Goal: Transaction & Acquisition: Purchase product/service

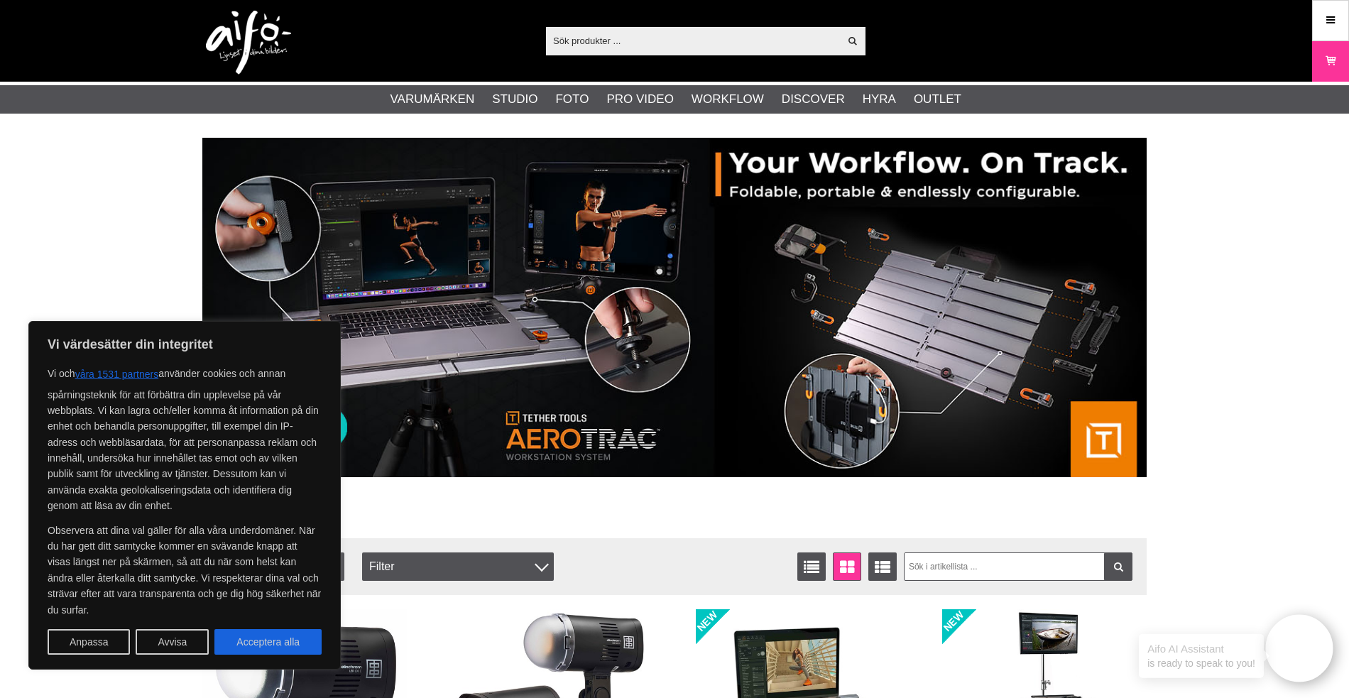
click at [651, 37] on input "text" at bounding box center [692, 40] width 293 height 21
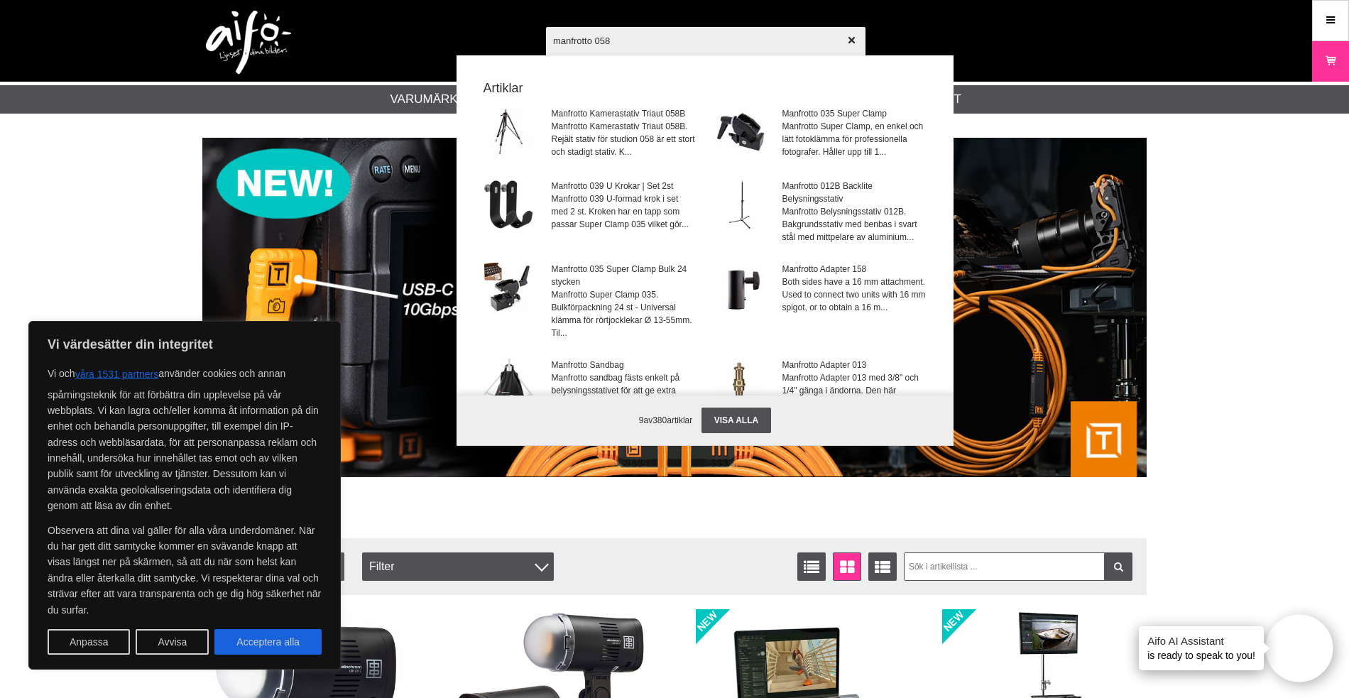
type input "manfrotto 058B"
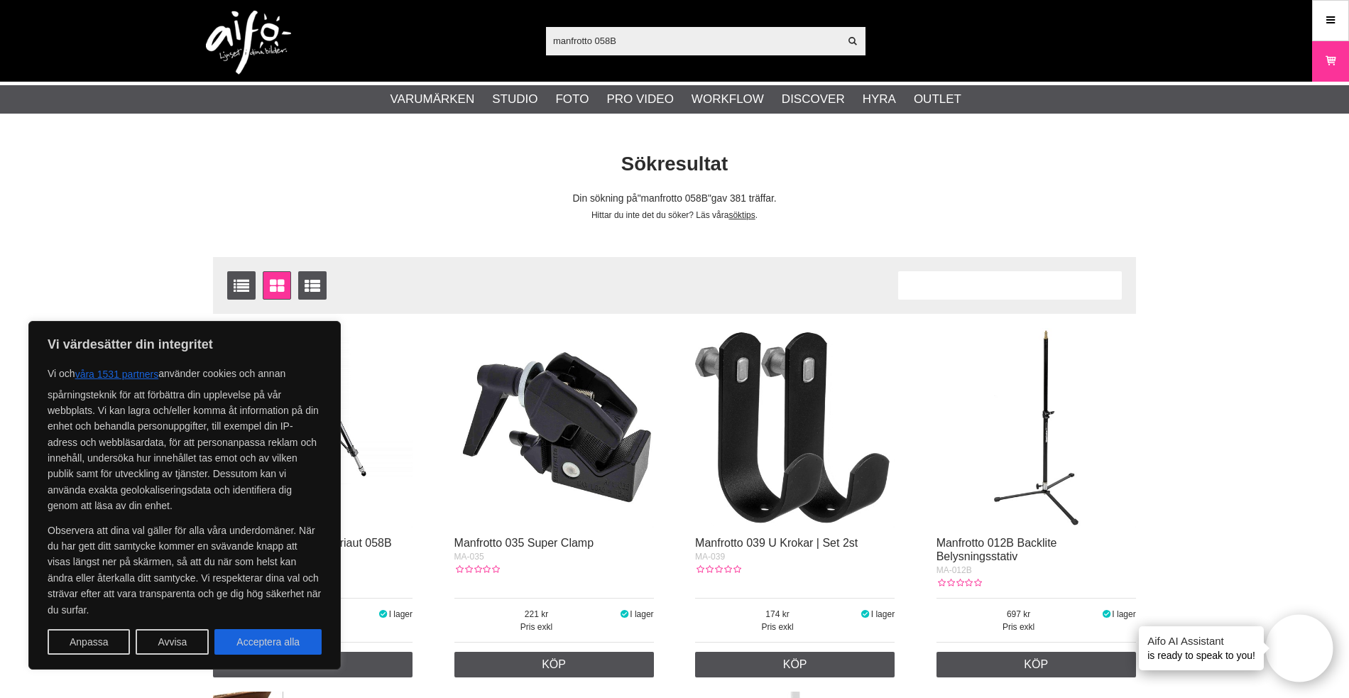
drag, startPoint x: 153, startPoint y: 640, endPoint x: 191, endPoint y: 621, distance: 42.9
click at [153, 641] on button "Avvisa" at bounding box center [172, 642] width 73 height 26
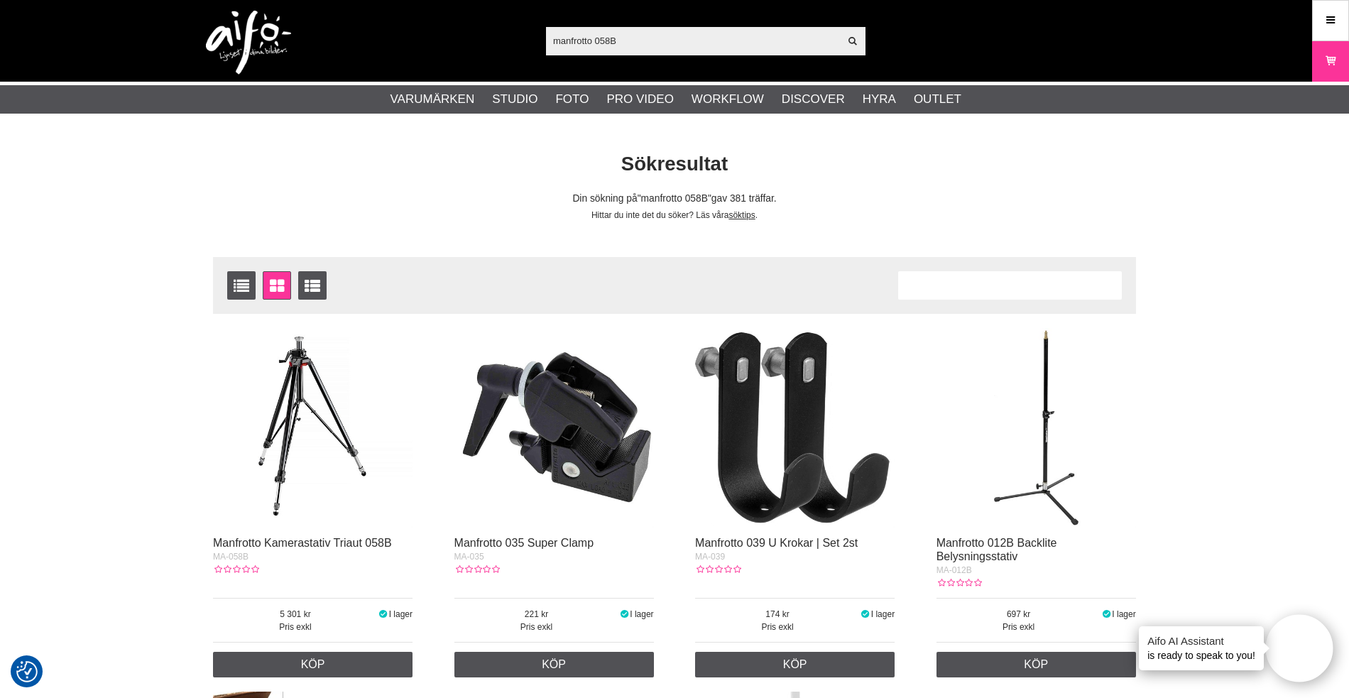
click at [281, 462] on img at bounding box center [313, 428] width 200 height 200
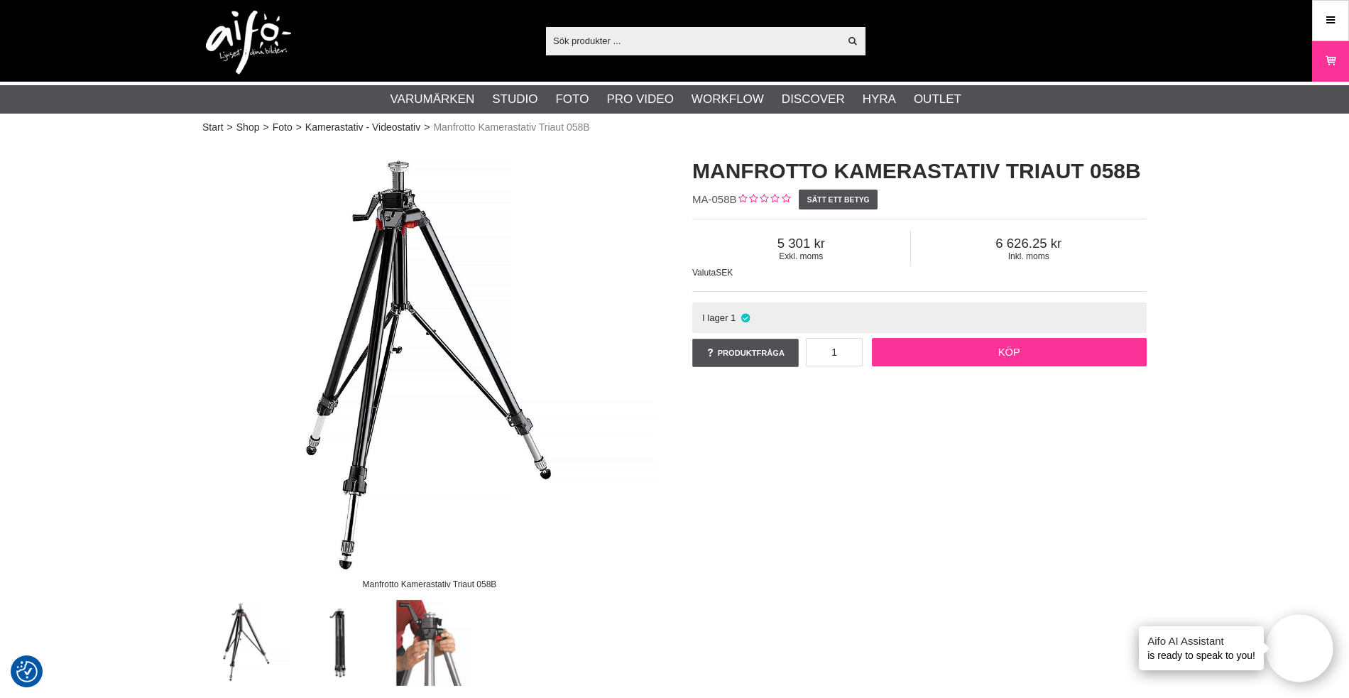
click at [992, 349] on link "Köp" at bounding box center [1010, 352] width 276 height 28
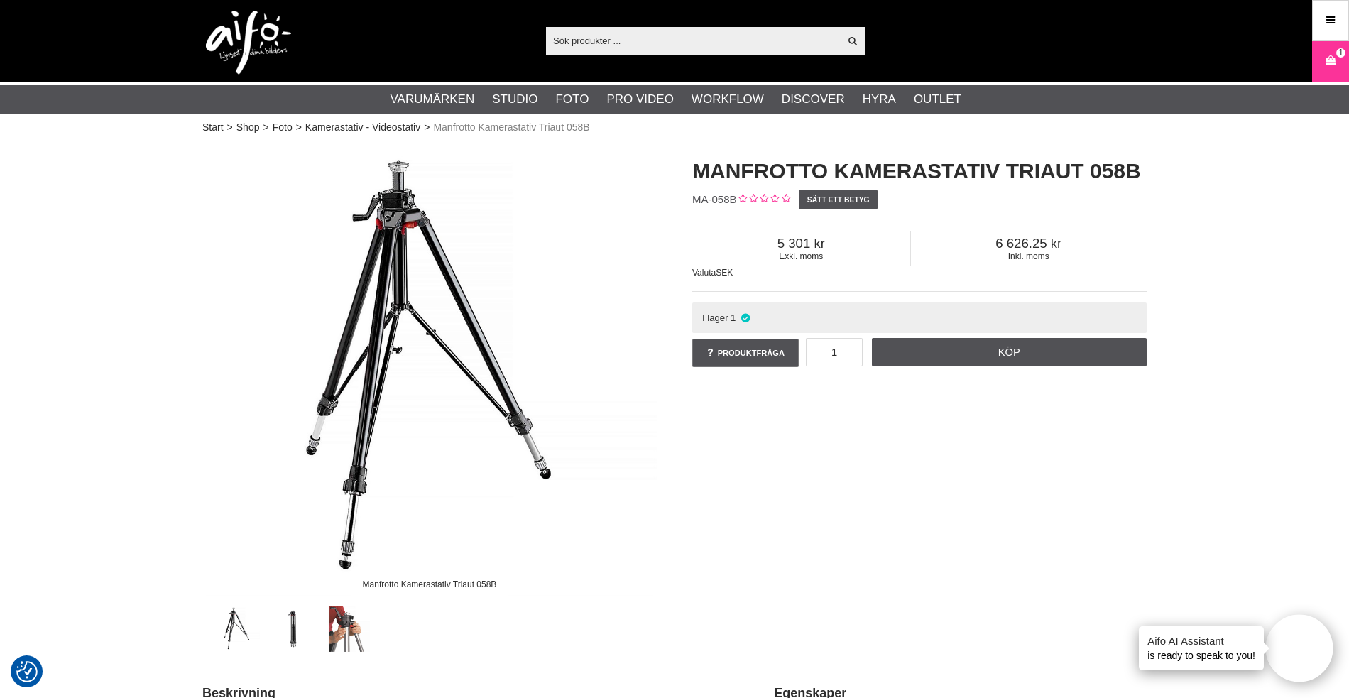
scroll to position [1, 0]
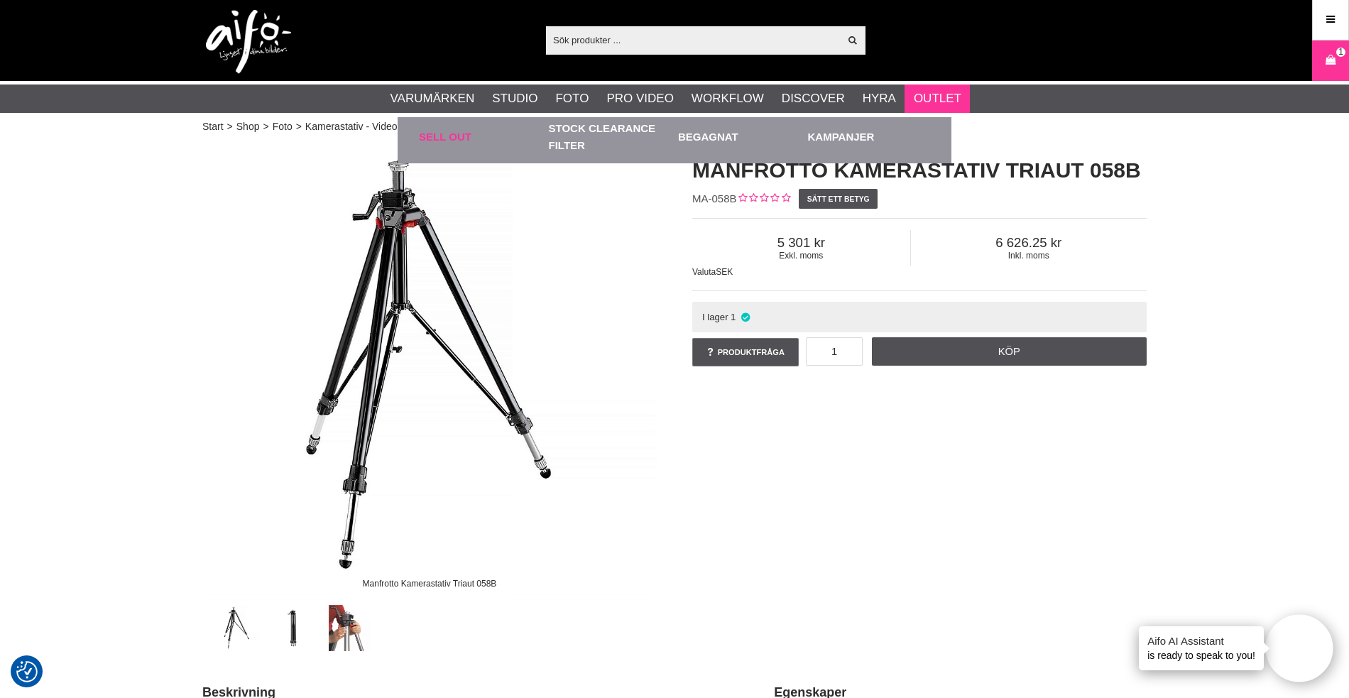
click at [442, 132] on link "Sell out" at bounding box center [480, 136] width 123 height 39
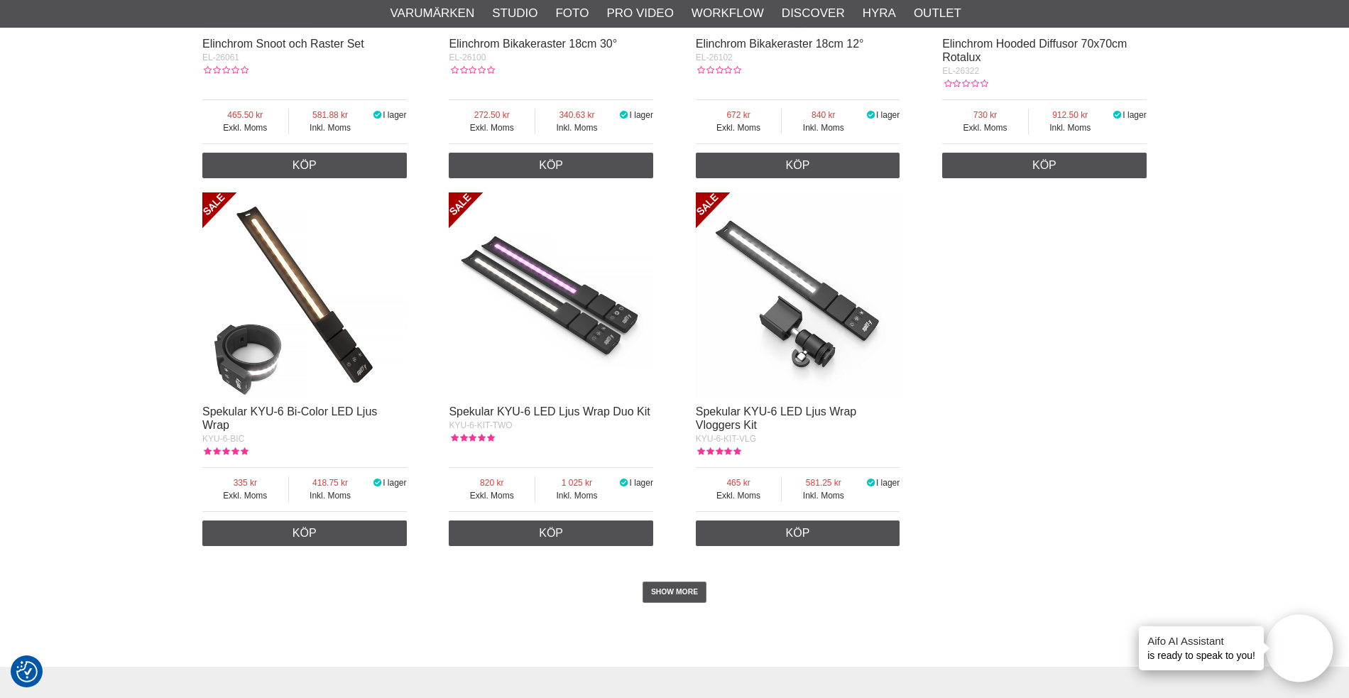
scroll to position [2428, 0]
click at [678, 581] on link "SHOW MORE" at bounding box center [675, 591] width 65 height 21
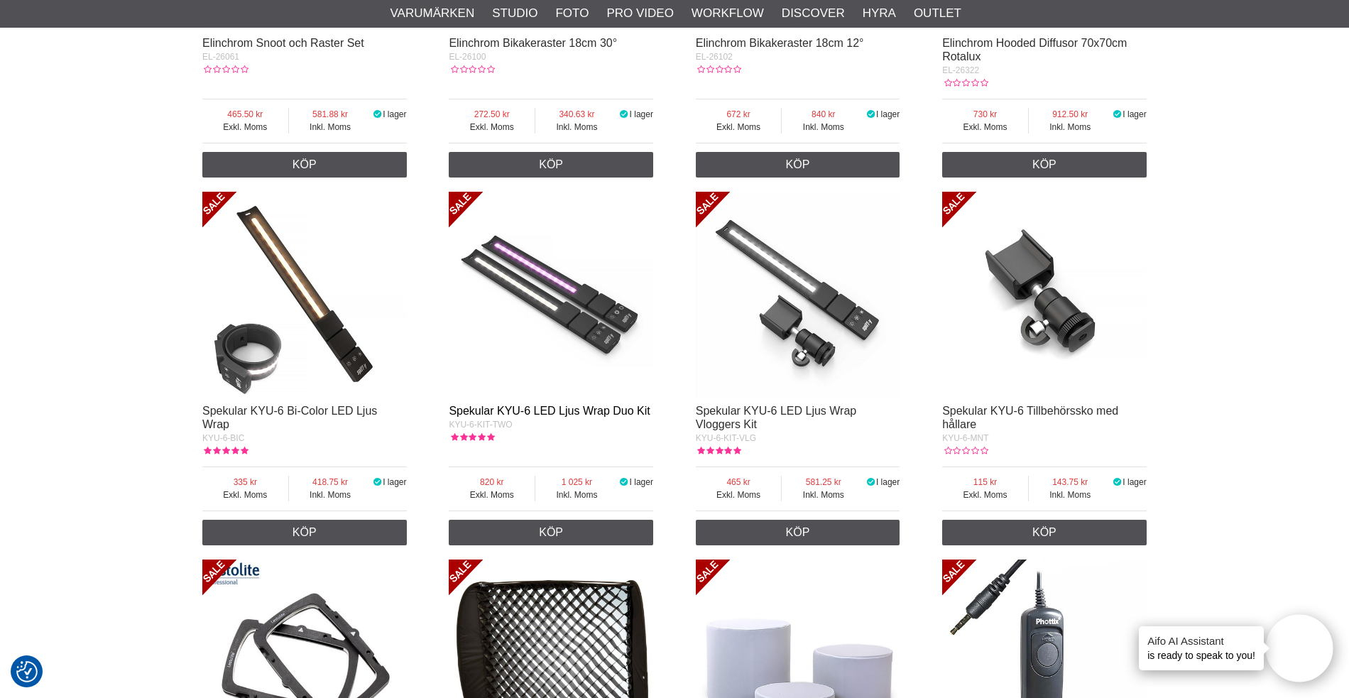
click at [550, 405] on link "Spekular KYU-6 LED Ljus Wrap Duo Kit" at bounding box center [549, 411] width 201 height 12
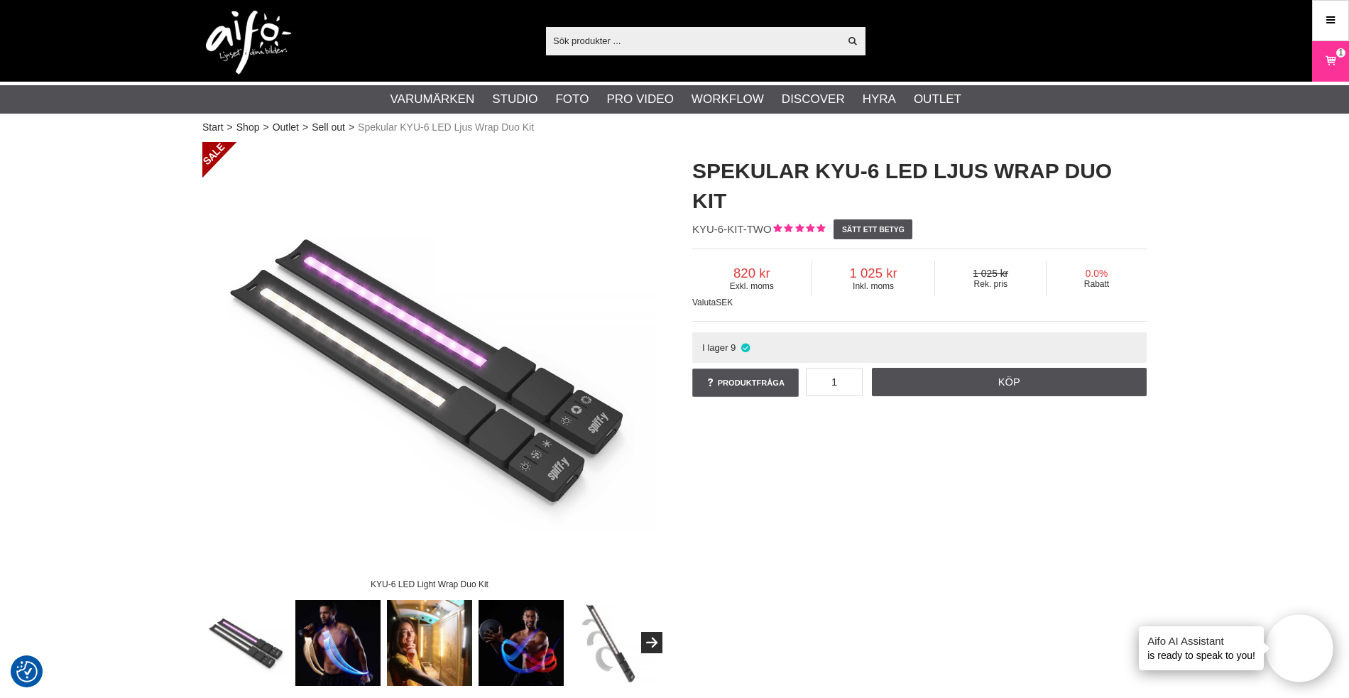
click at [499, 629] on img at bounding box center [522, 643] width 86 height 86
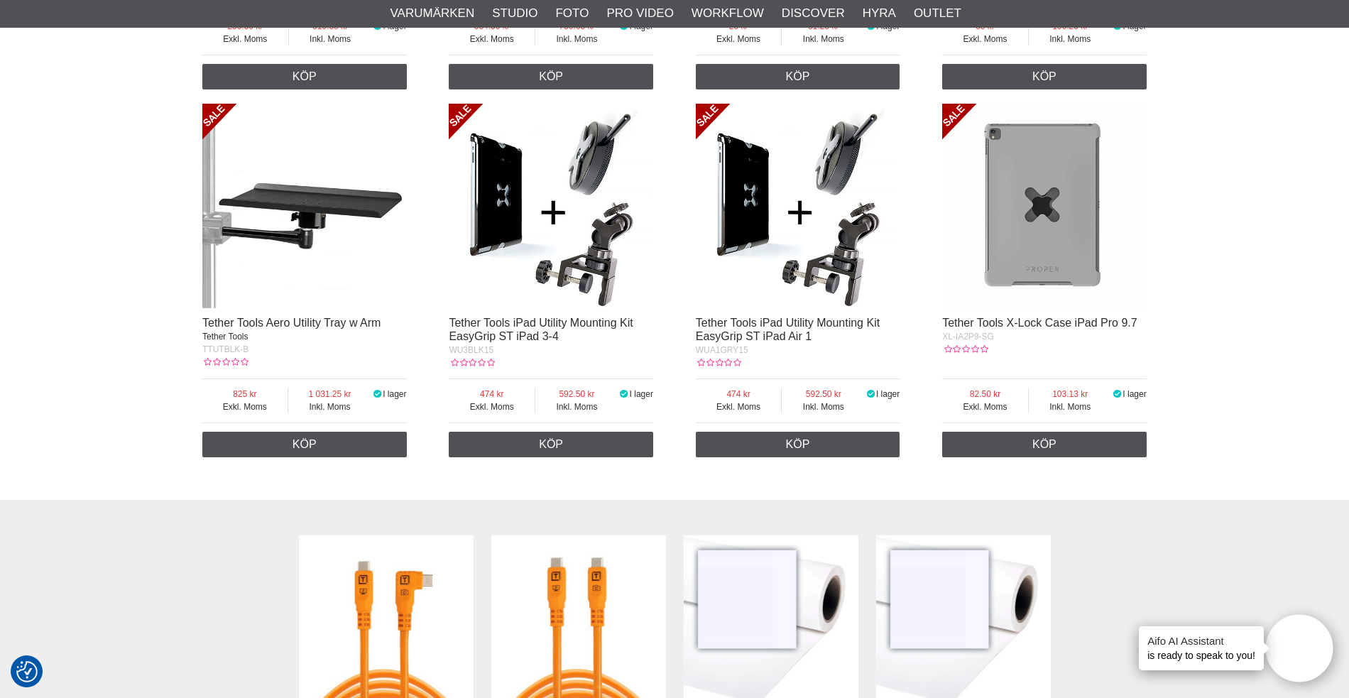
scroll to position [5469, 0]
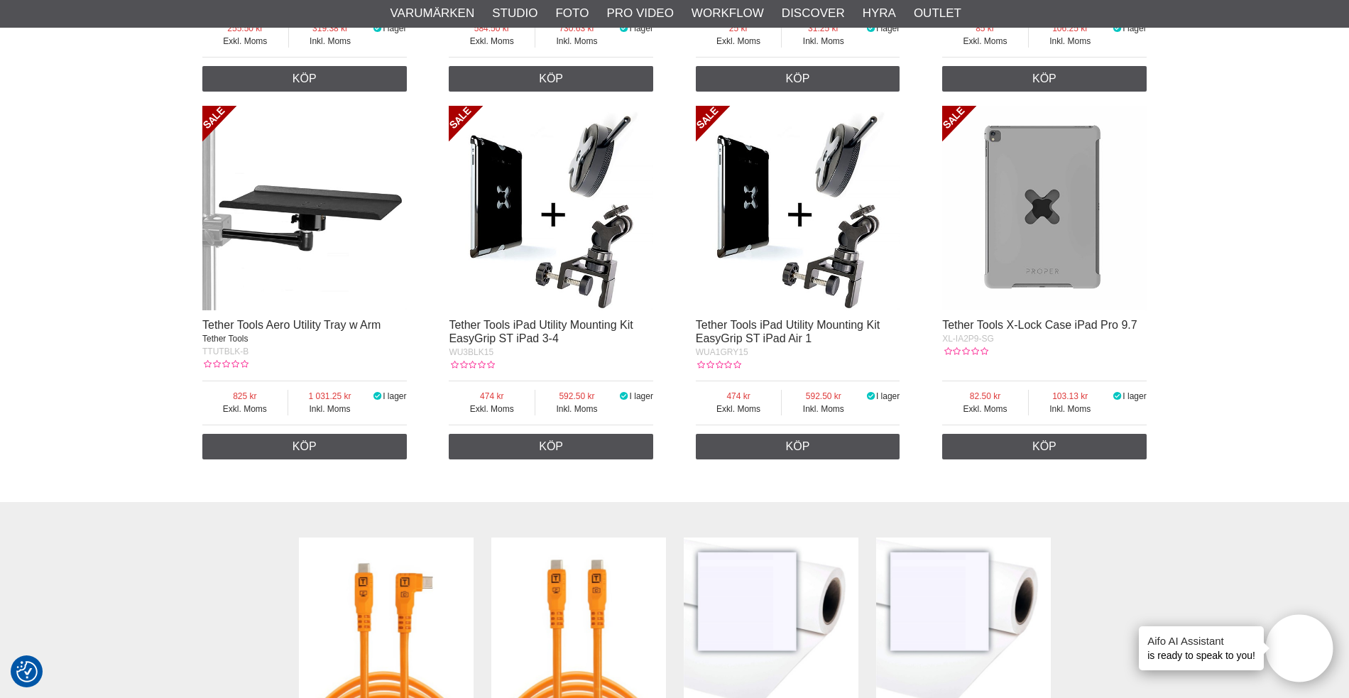
click at [1048, 223] on img at bounding box center [1044, 208] width 205 height 205
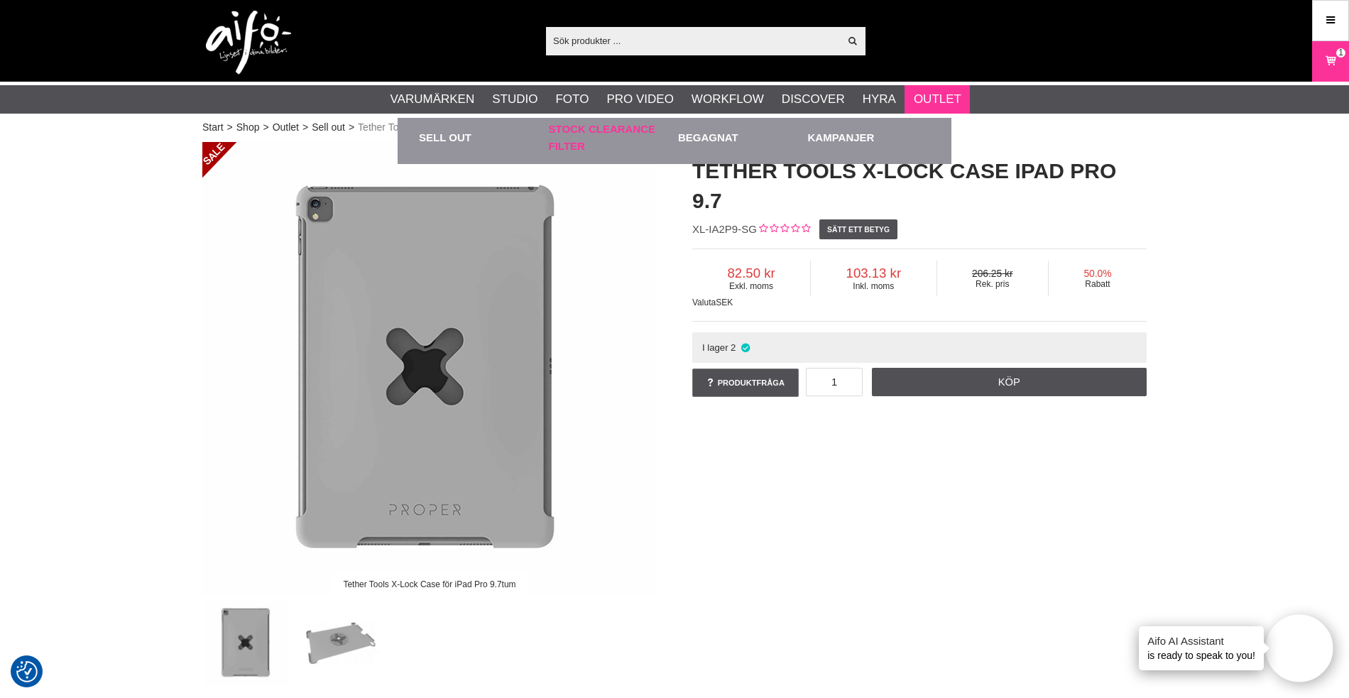
click at [597, 126] on link "Stock Clearance Filter" at bounding box center [610, 137] width 123 height 39
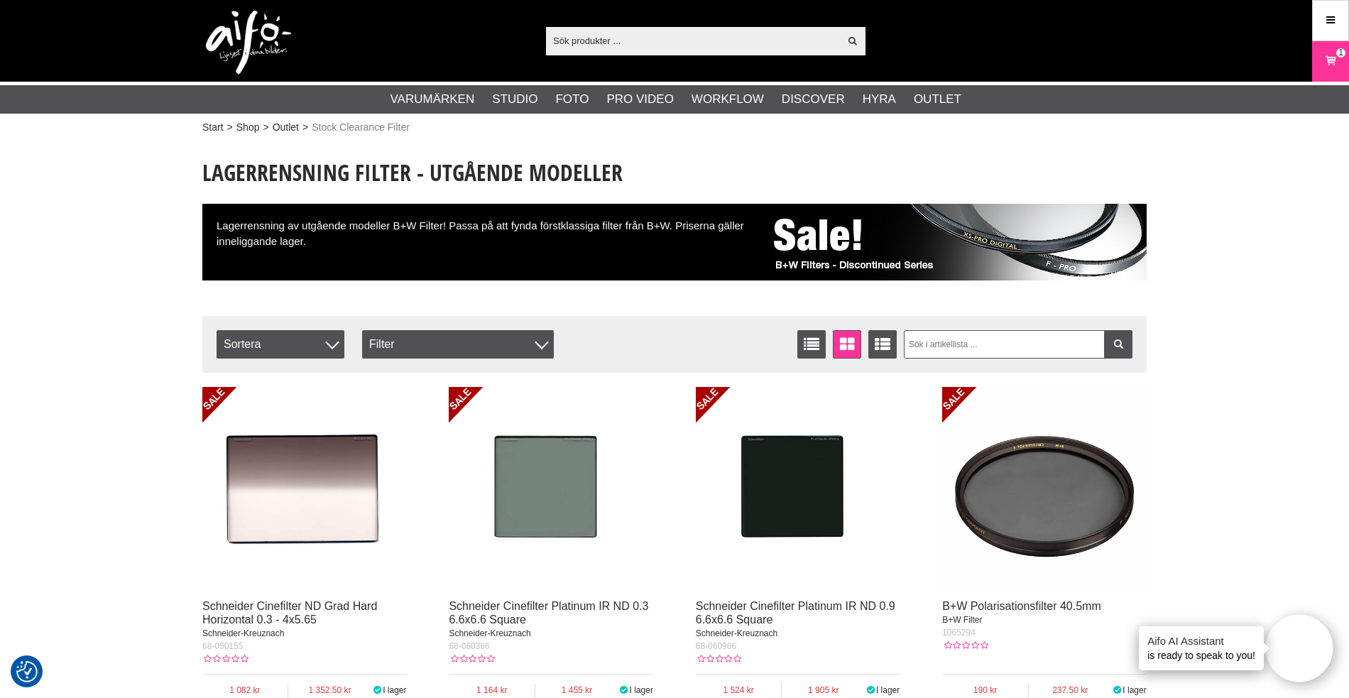
click at [627, 36] on input "text" at bounding box center [692, 40] width 293 height 21
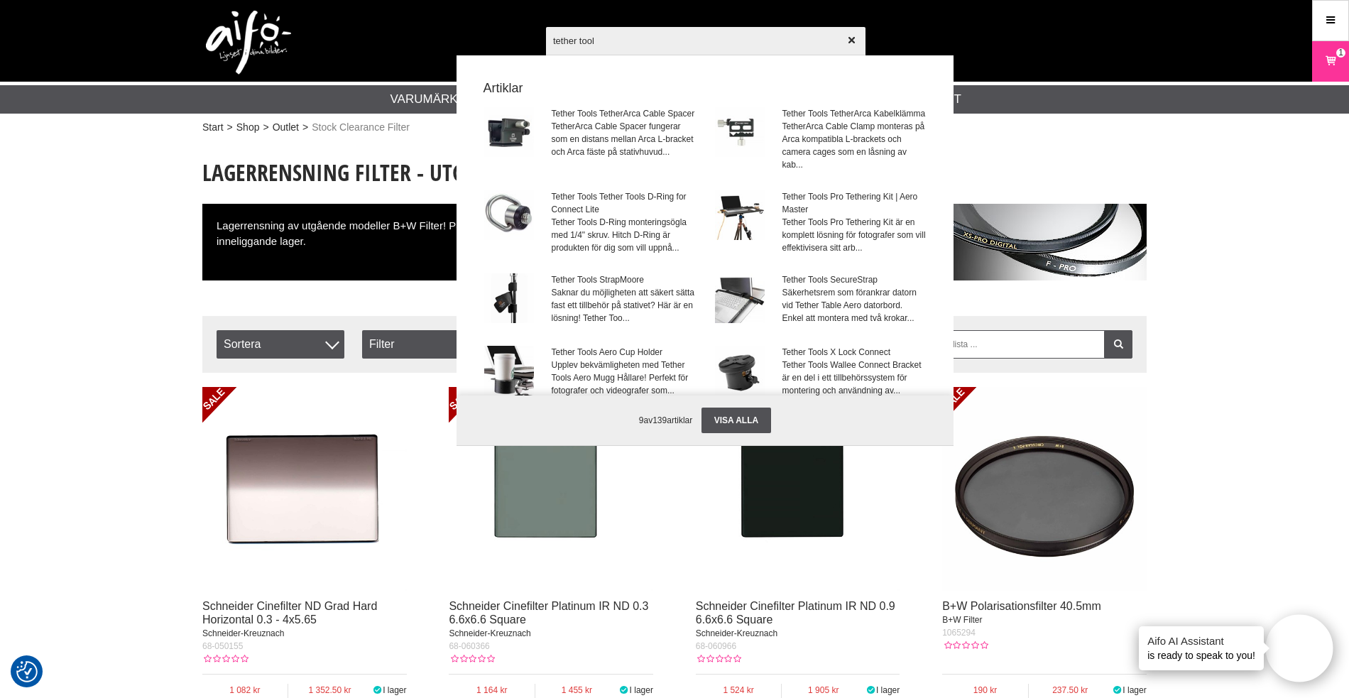
type input "tether tools"
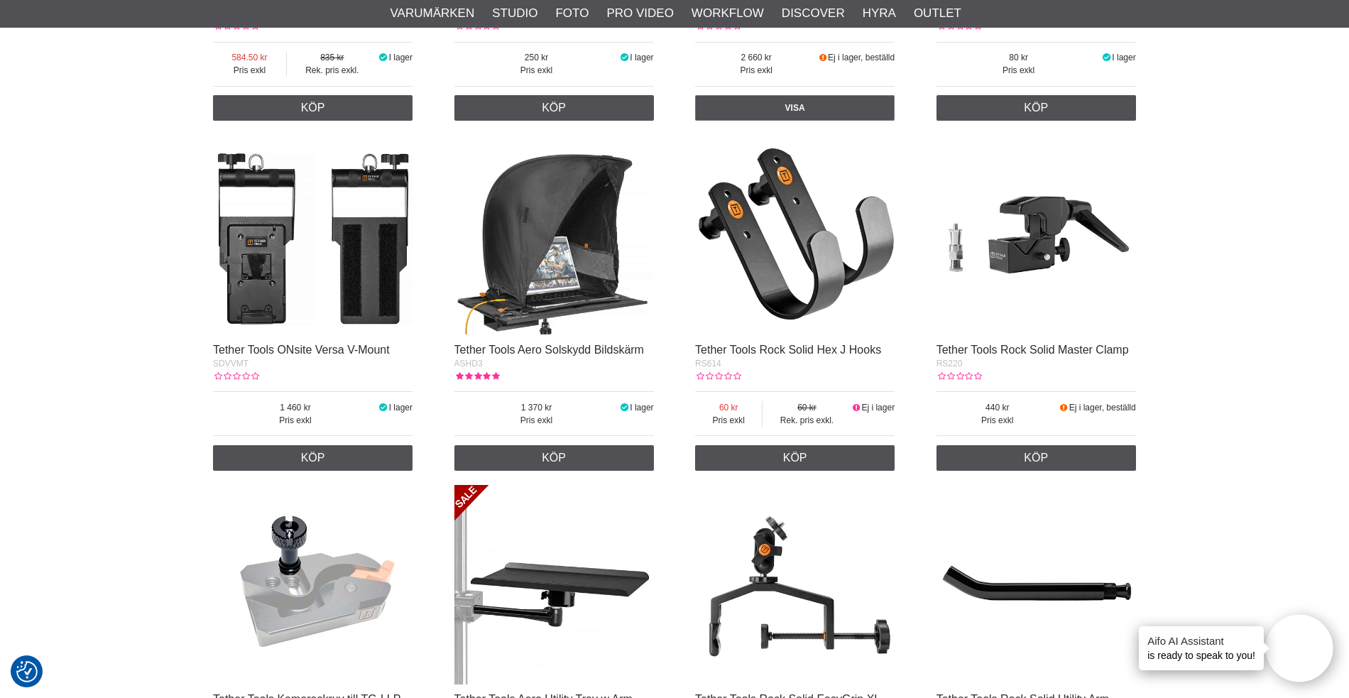
scroll to position [1970, 0]
click at [563, 347] on link "Tether Tools Aero Solskydd Bildskärm" at bounding box center [550, 349] width 190 height 12
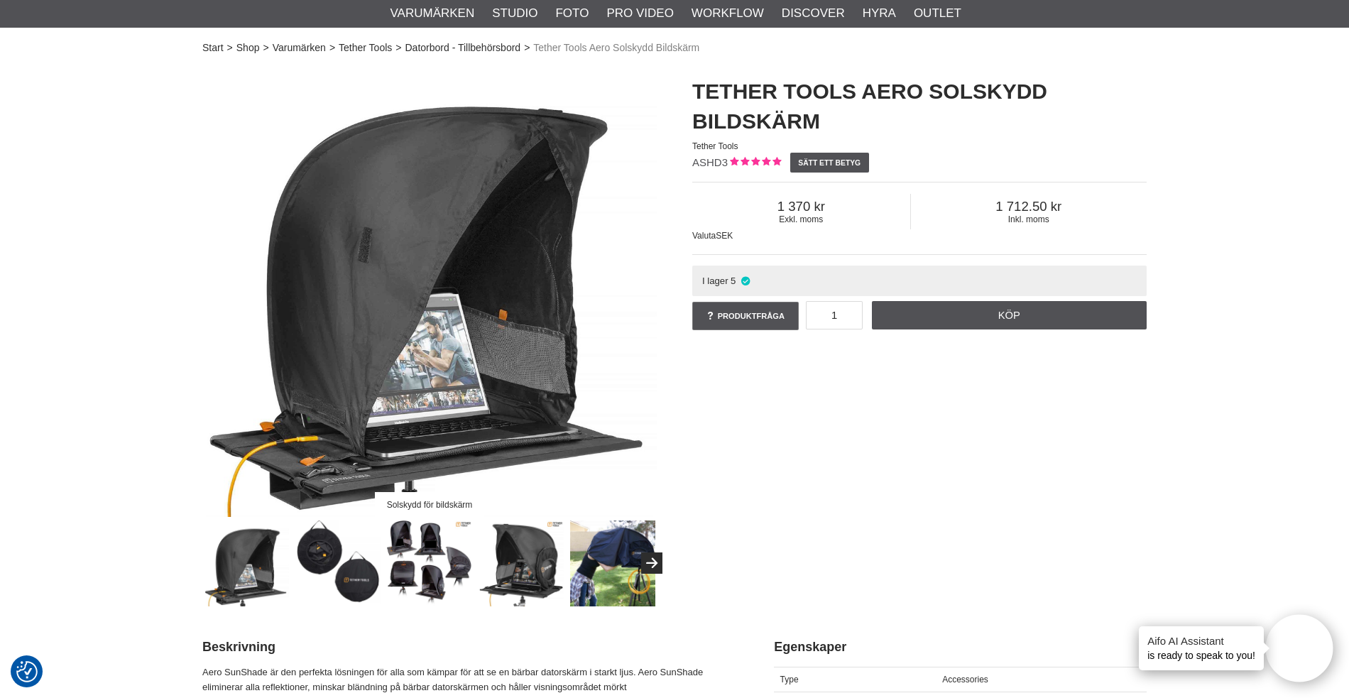
scroll to position [81, 0]
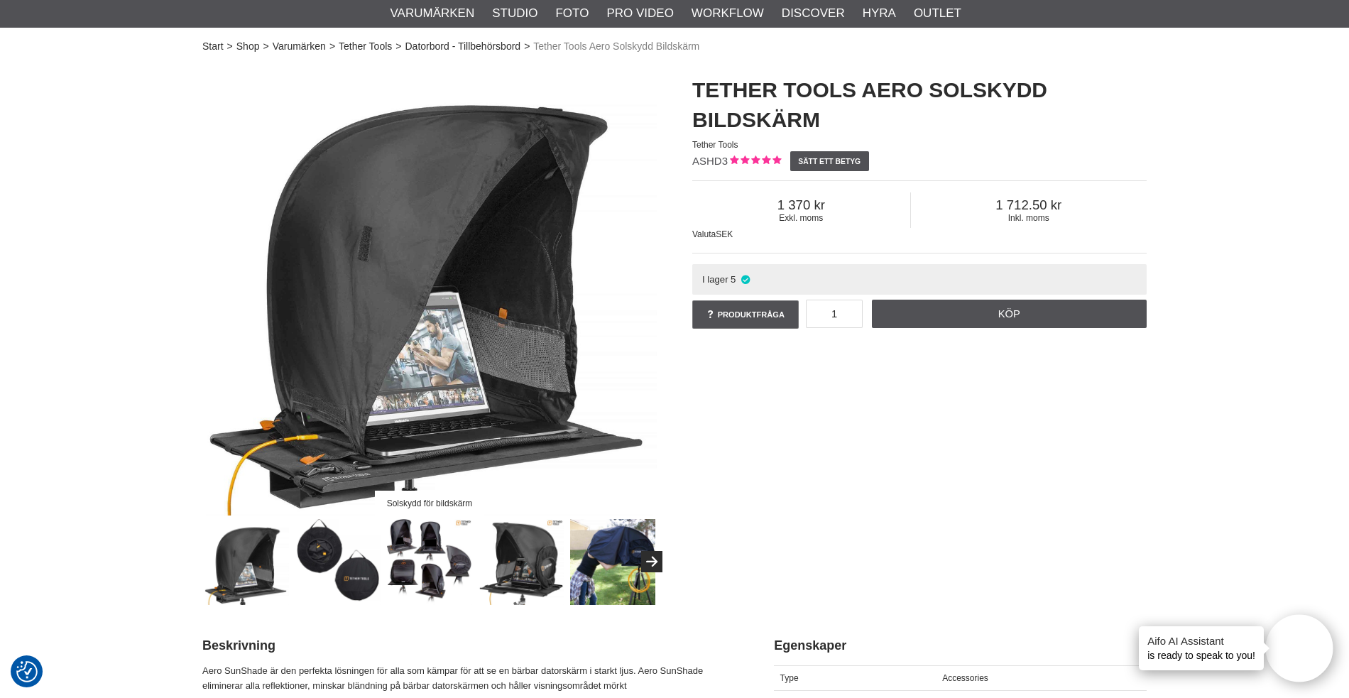
click at [330, 551] on img at bounding box center [338, 562] width 86 height 86
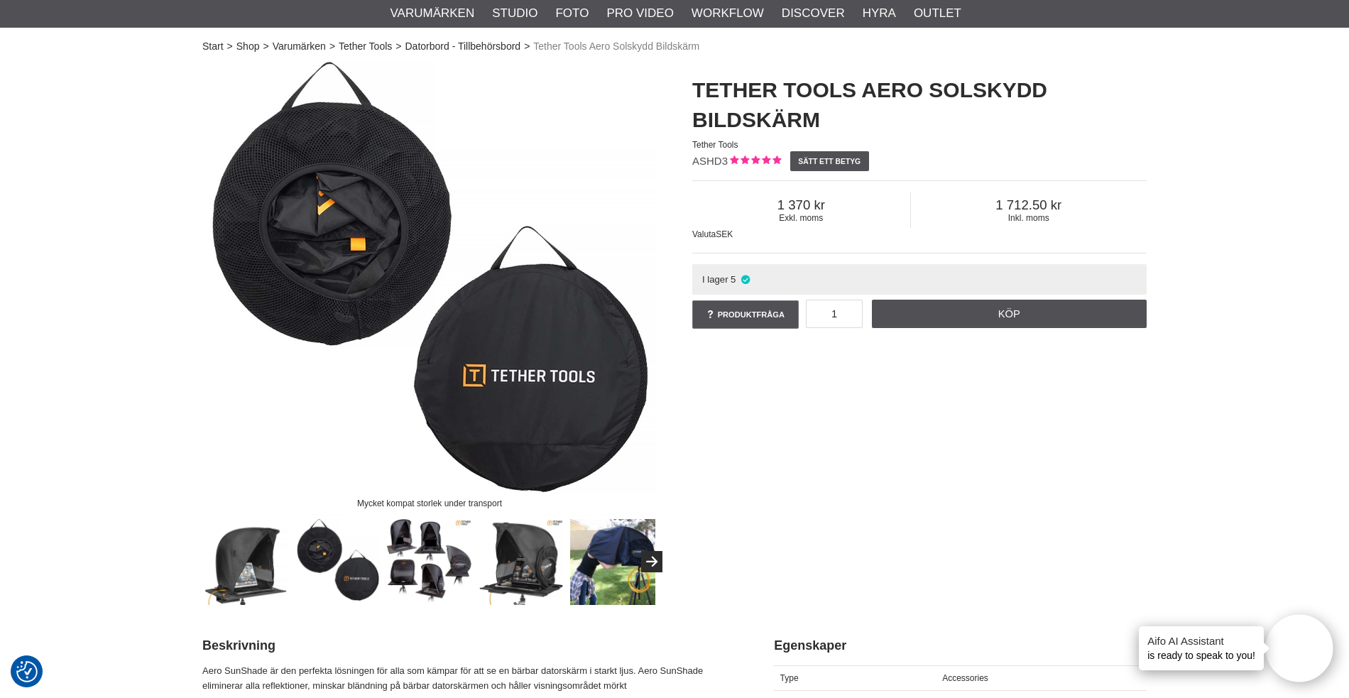
click at [437, 558] on img at bounding box center [430, 562] width 86 height 86
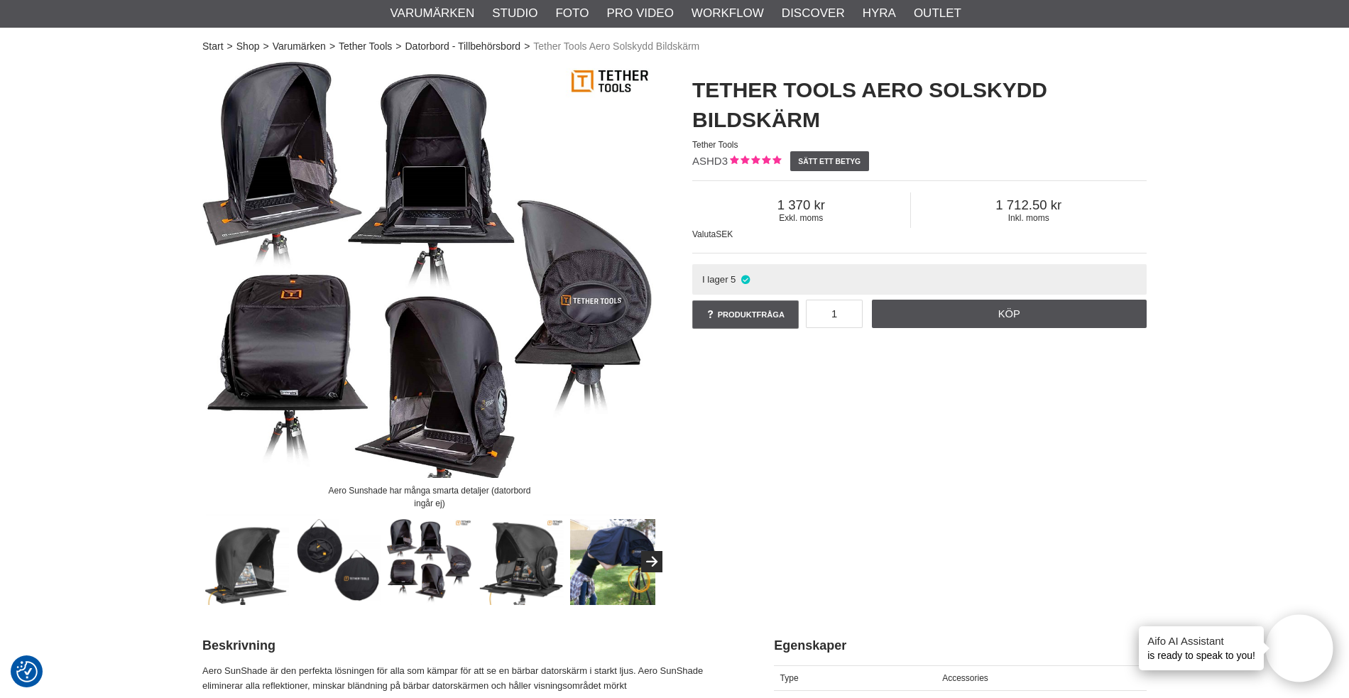
click at [514, 555] on img at bounding box center [522, 562] width 86 height 86
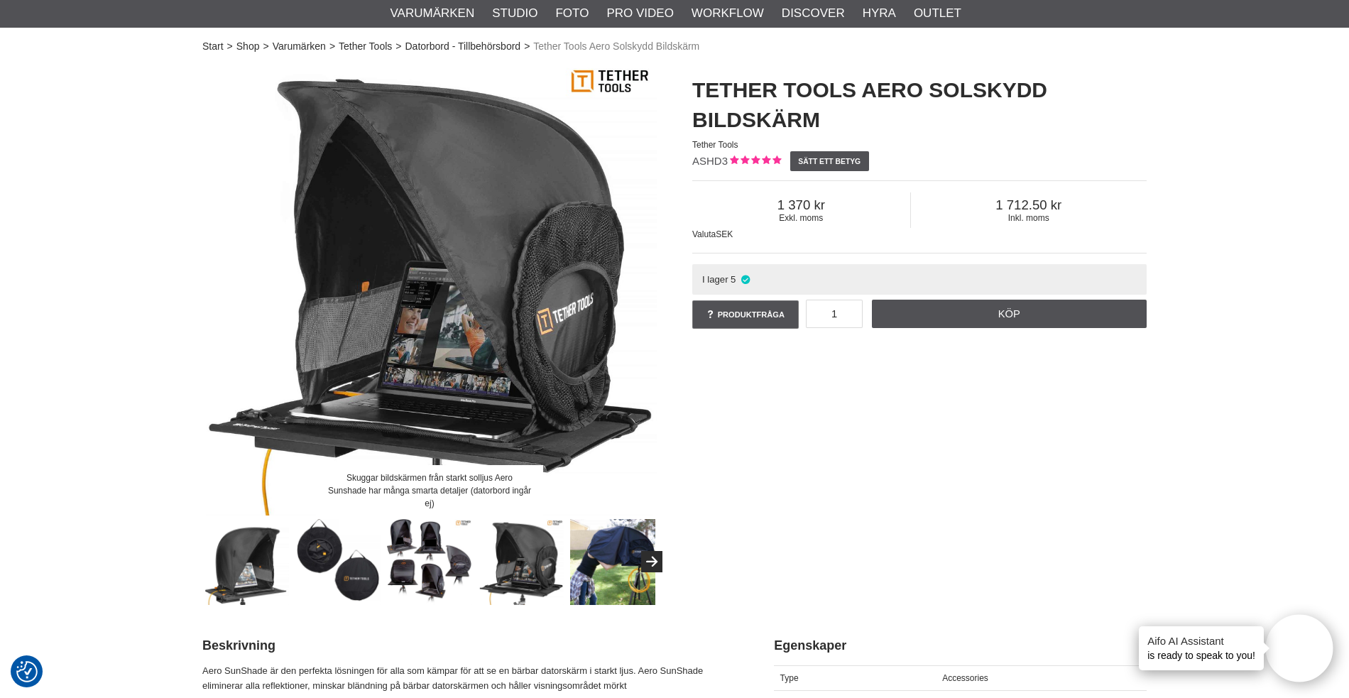
click at [614, 555] on img at bounding box center [613, 562] width 86 height 86
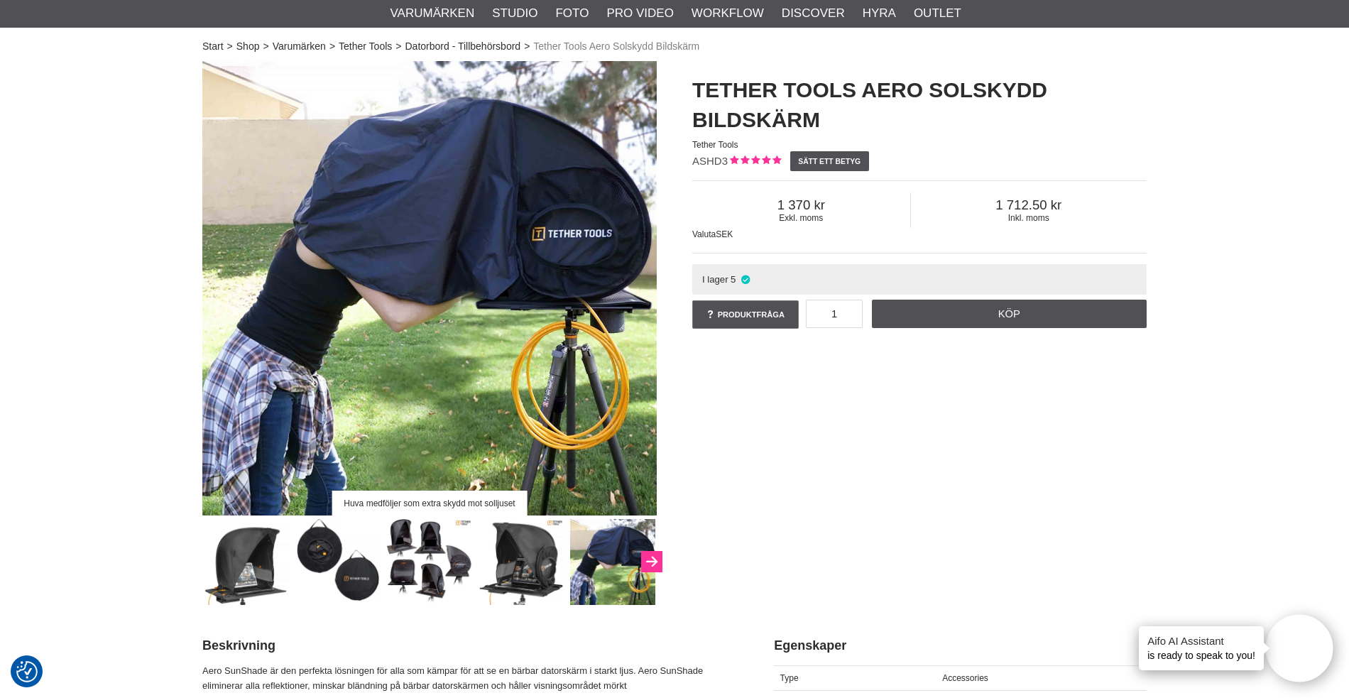
click at [649, 557] on icon "Next" at bounding box center [651, 562] width 17 height 13
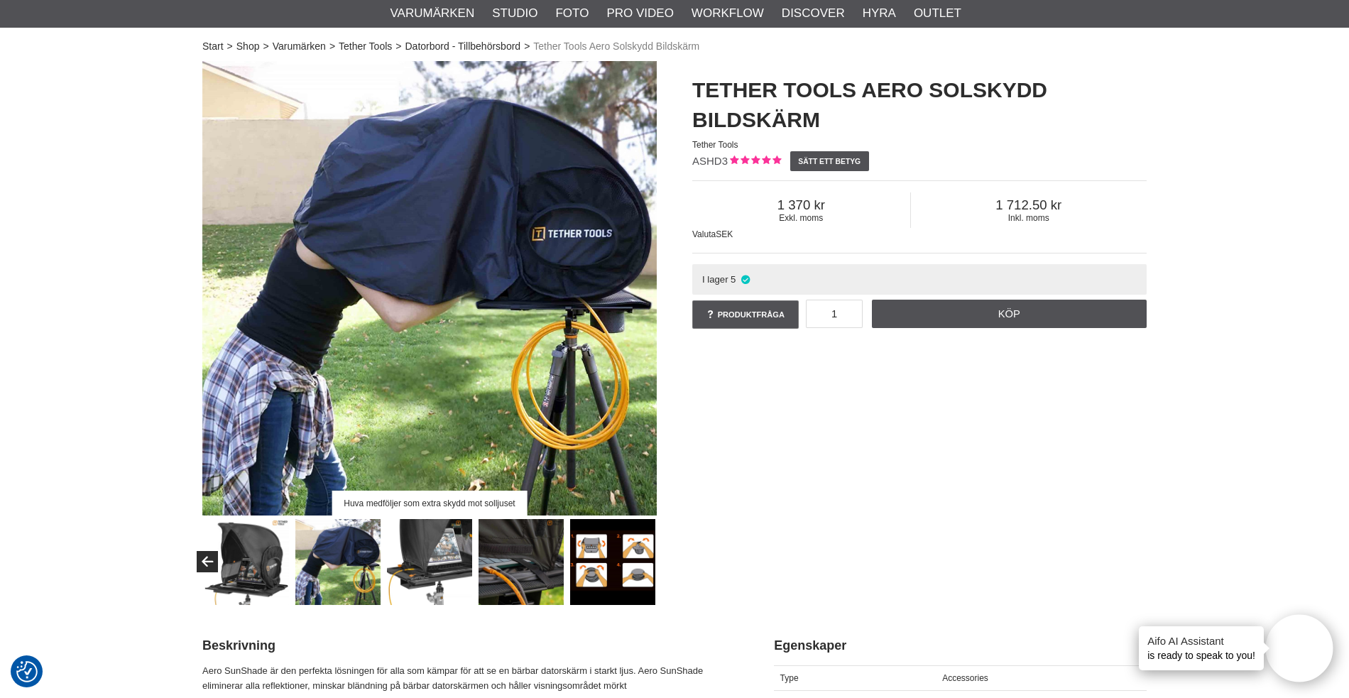
click at [428, 562] on img at bounding box center [430, 562] width 86 height 86
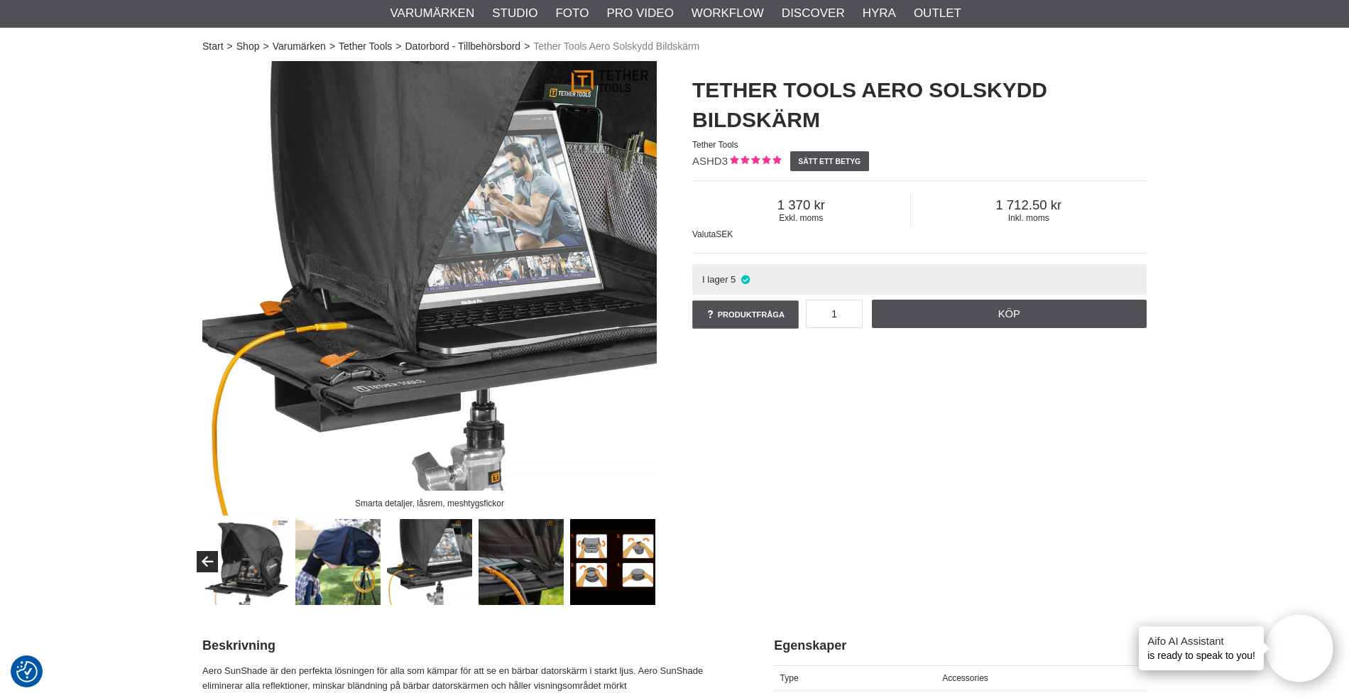
click at [507, 560] on img at bounding box center [522, 562] width 86 height 86
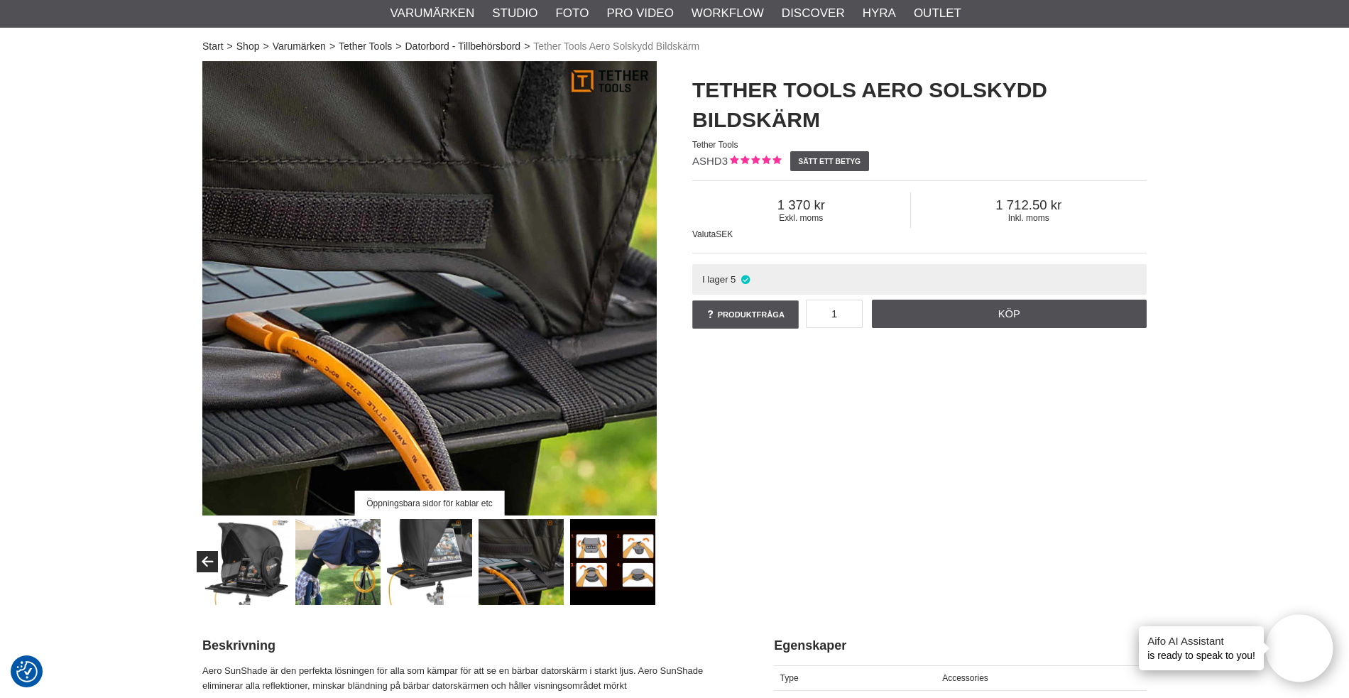
click at [617, 555] on img at bounding box center [613, 562] width 86 height 86
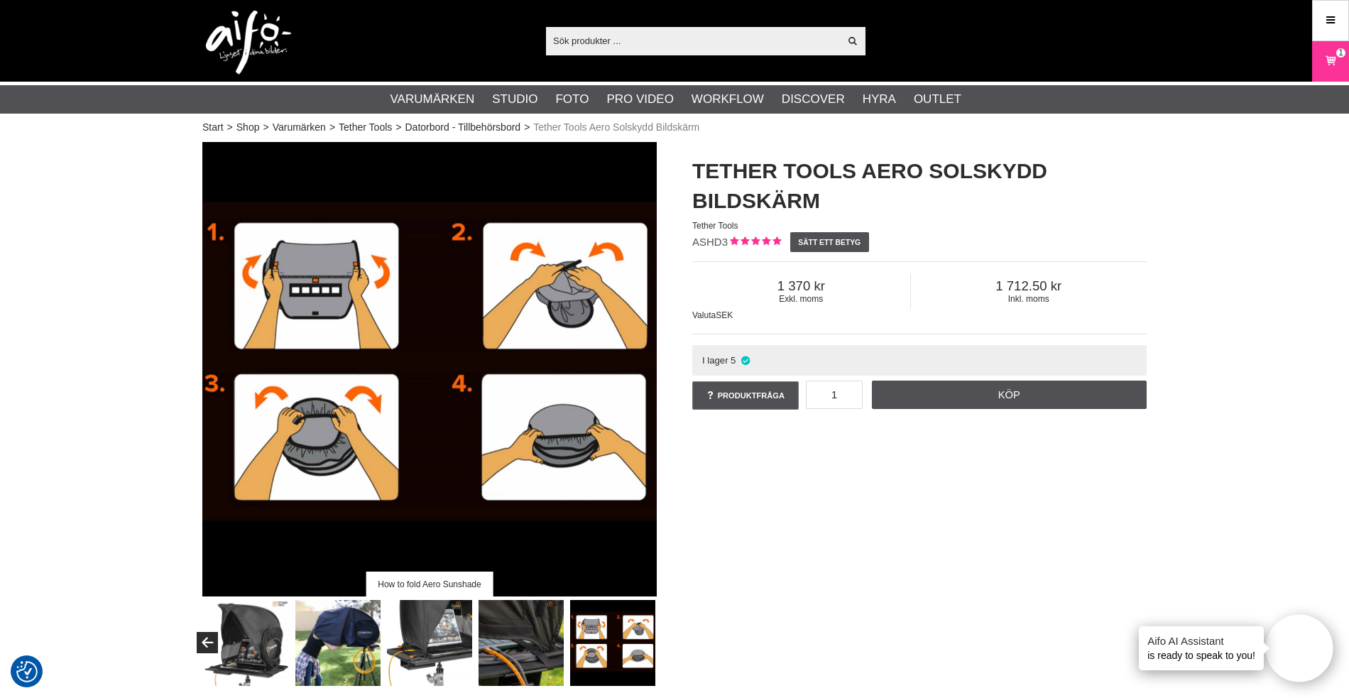
scroll to position [0, 0]
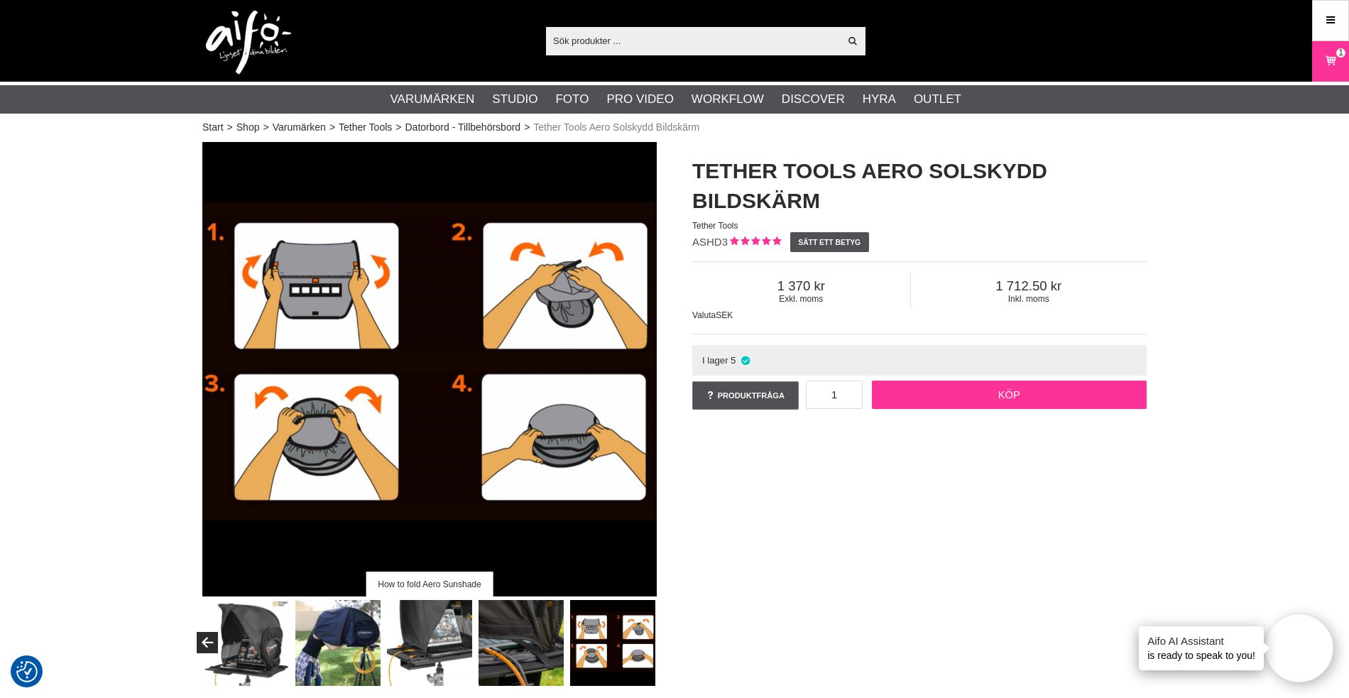
click at [982, 389] on link "Köp" at bounding box center [1010, 395] width 276 height 28
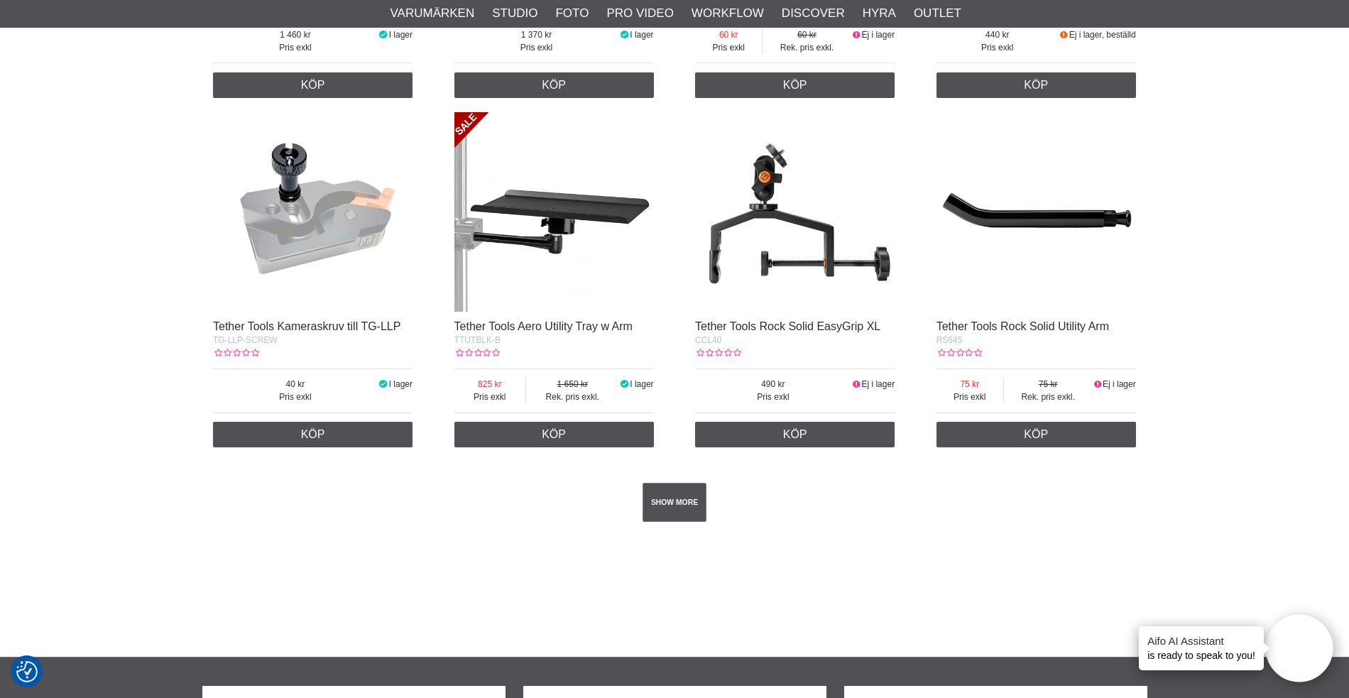
scroll to position [2349, 0]
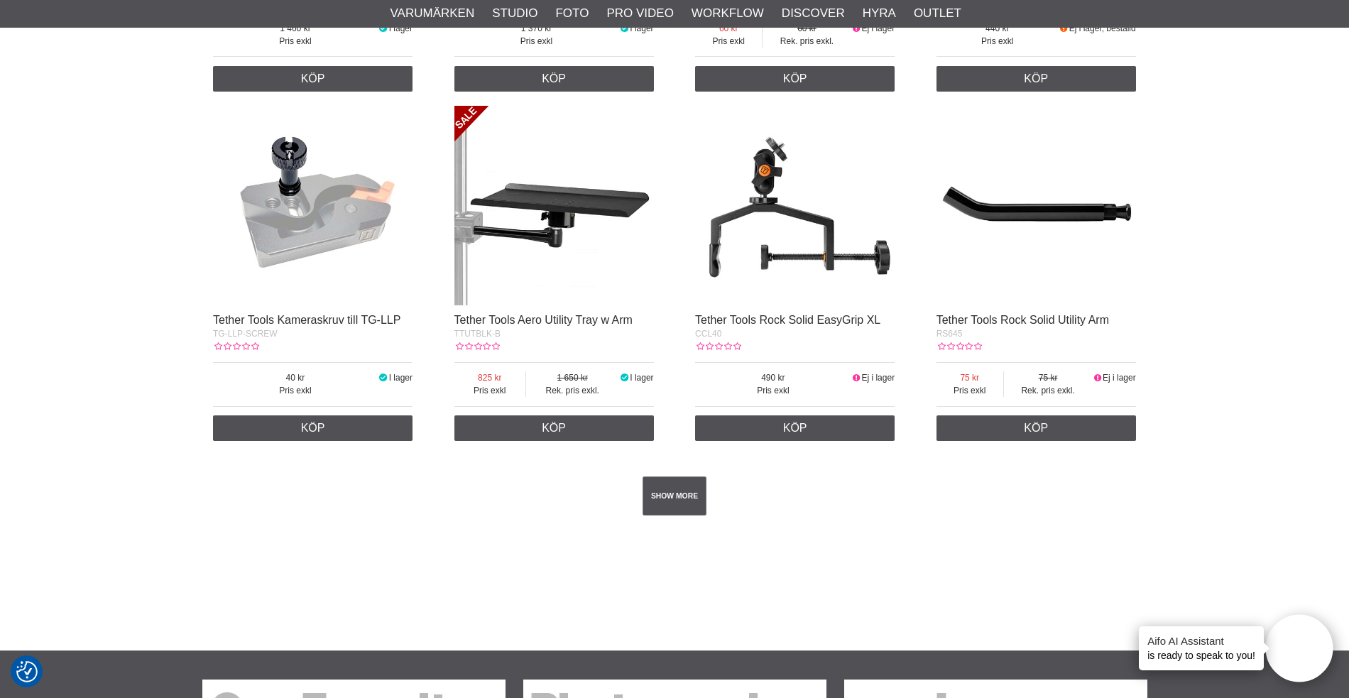
click at [1196, 645] on h4 "Aifo AI Assistant" at bounding box center [1202, 641] width 108 height 15
click at [1304, 643] on button "Open twise" at bounding box center [1300, 648] width 75 height 75
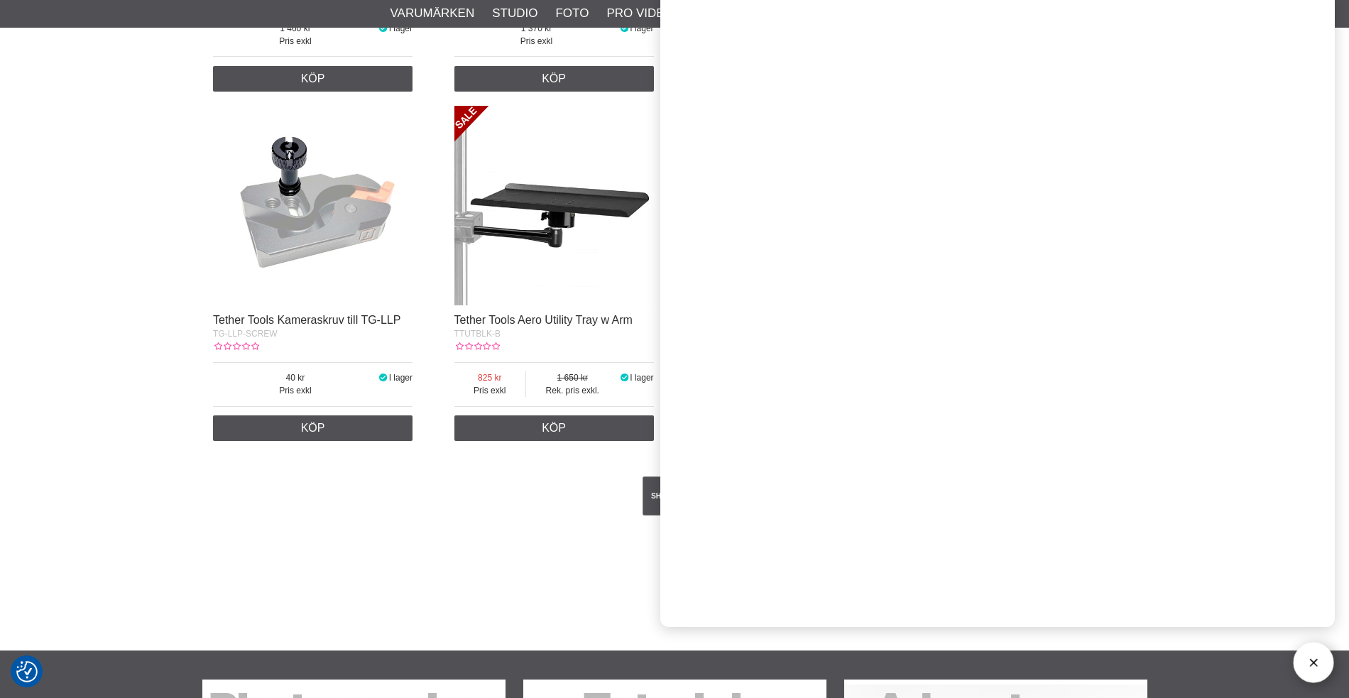
scroll to position [2349, 0]
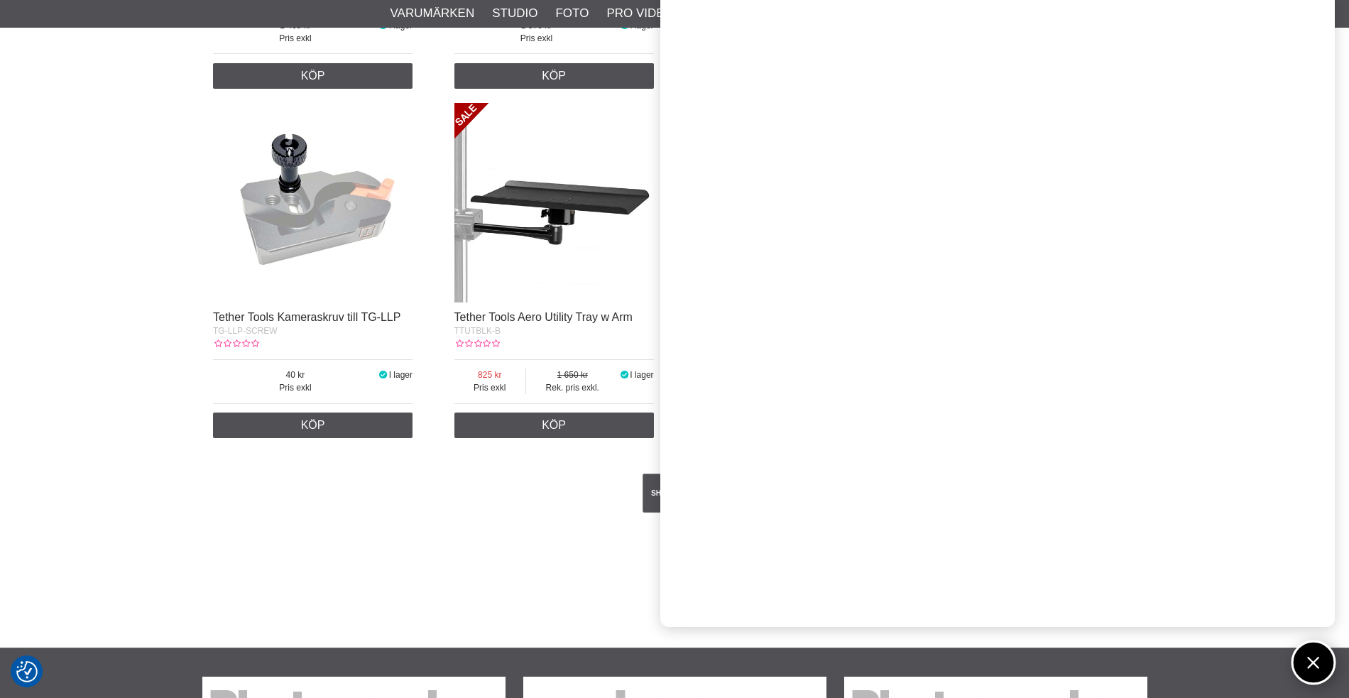
click at [1311, 658] on button "Open twise" at bounding box center [1314, 663] width 45 height 45
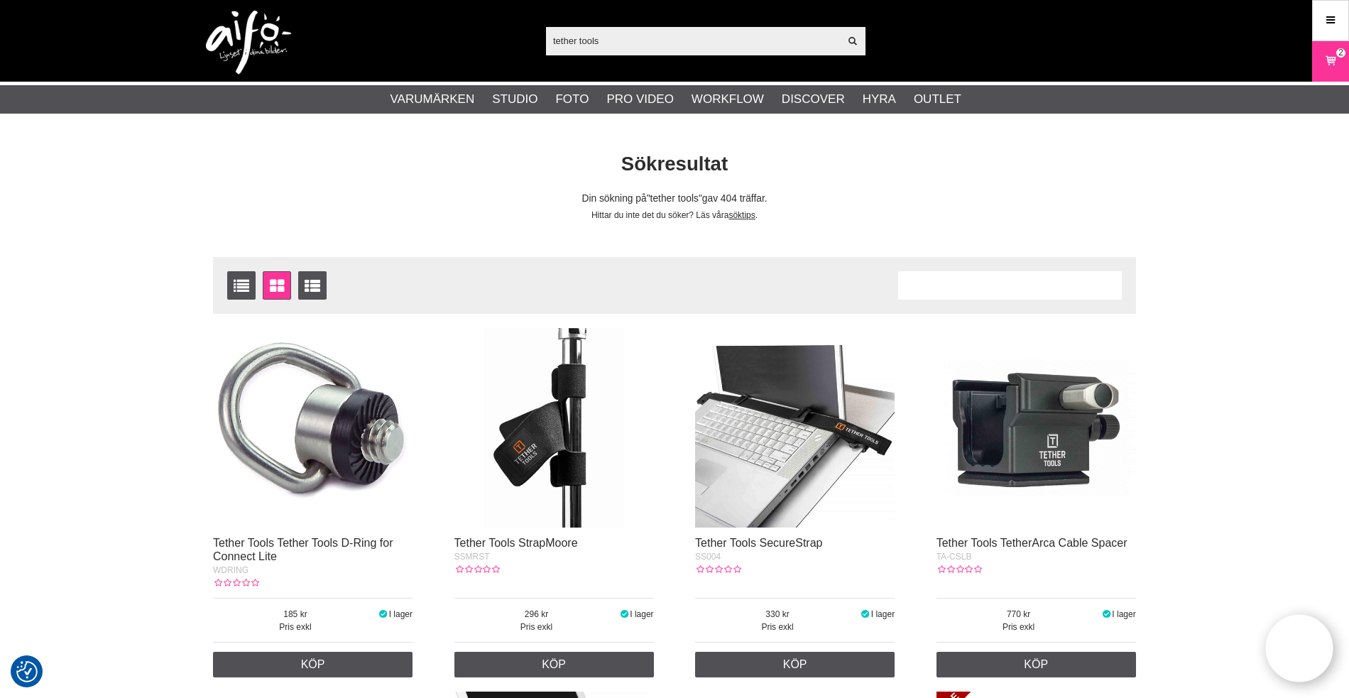
scroll to position [0, 0]
click at [889, 192] on div "Din sökning på tether tools gav 404 träffar." at bounding box center [674, 199] width 945 height 15
click at [1338, 55] on span "2" at bounding box center [1341, 52] width 9 height 9
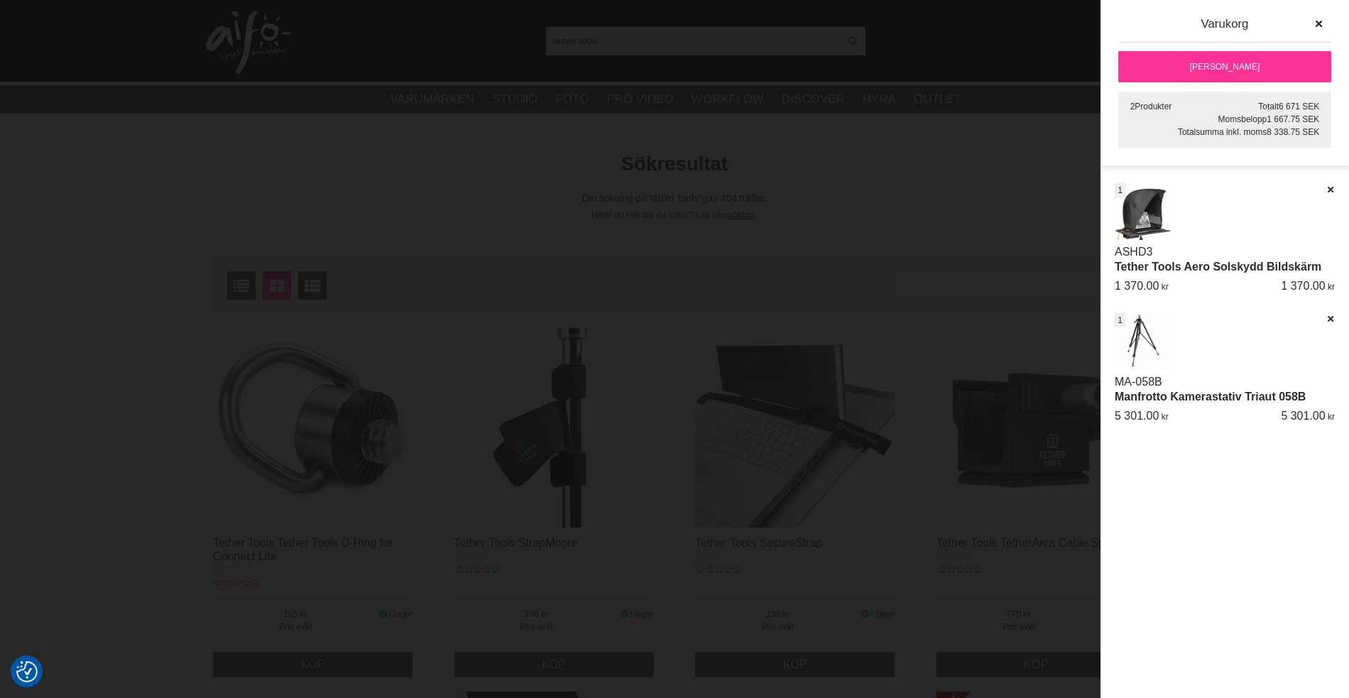
click at [1175, 60] on link "[PERSON_NAME]" at bounding box center [1225, 66] width 213 height 31
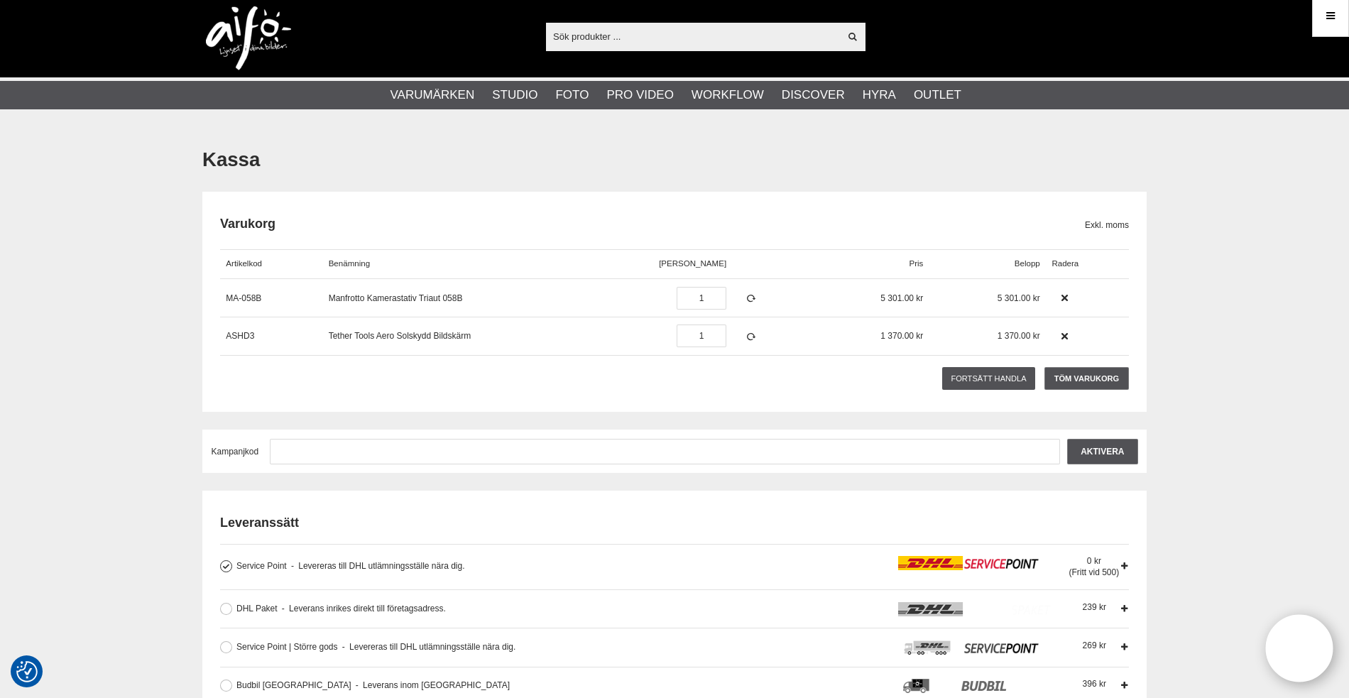
scroll to position [6, 0]
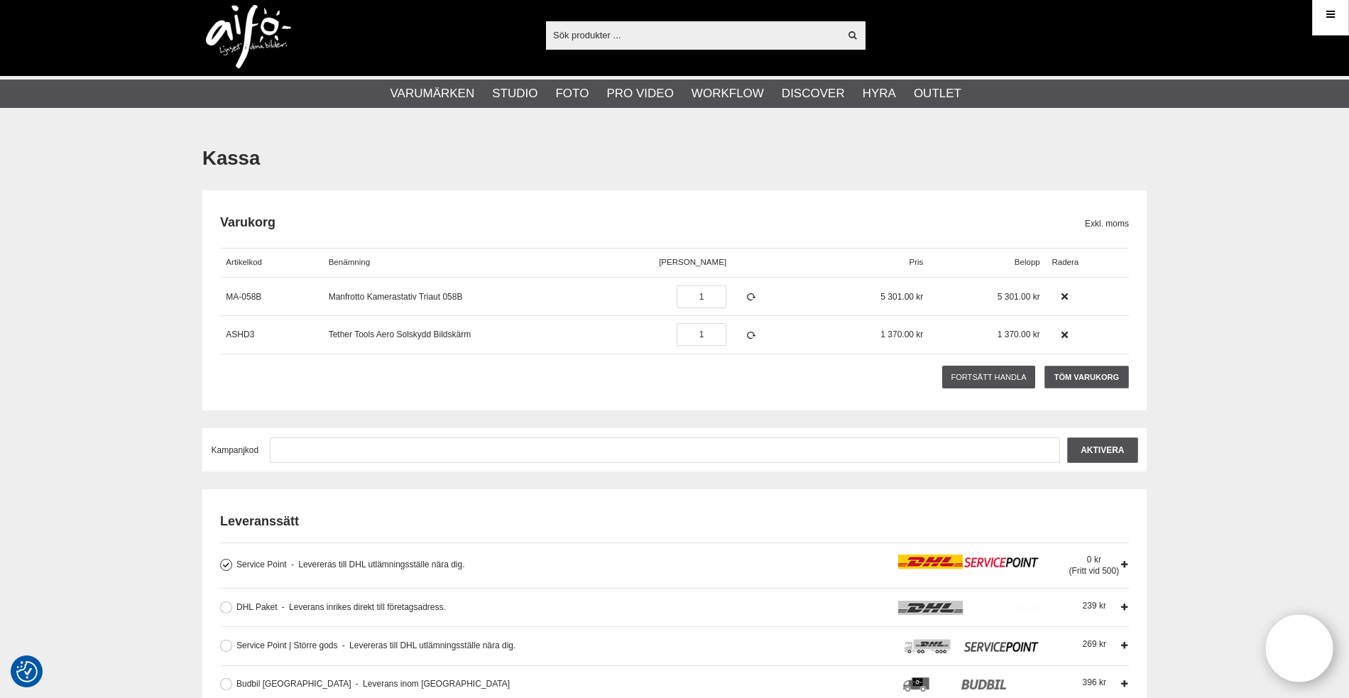
click at [1327, 14] on icon at bounding box center [1331, 15] width 13 height 16
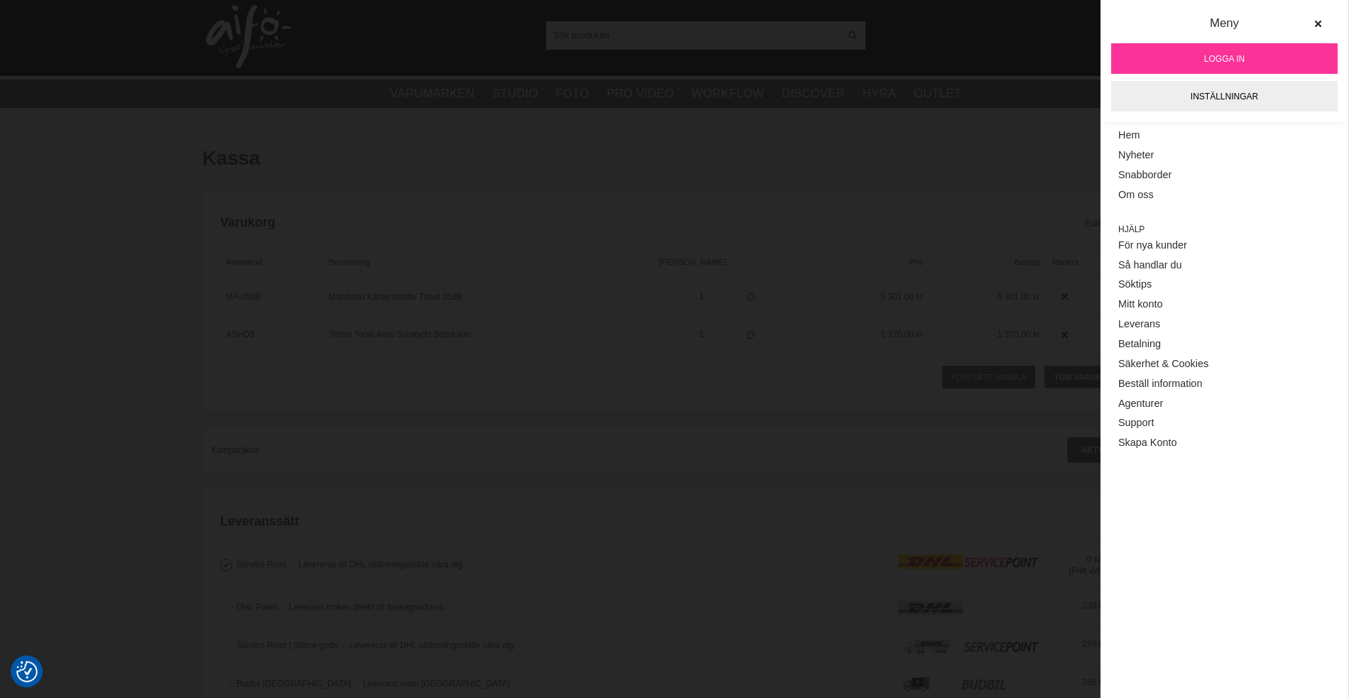
click at [1217, 58] on span "Logga in" at bounding box center [1225, 59] width 40 height 13
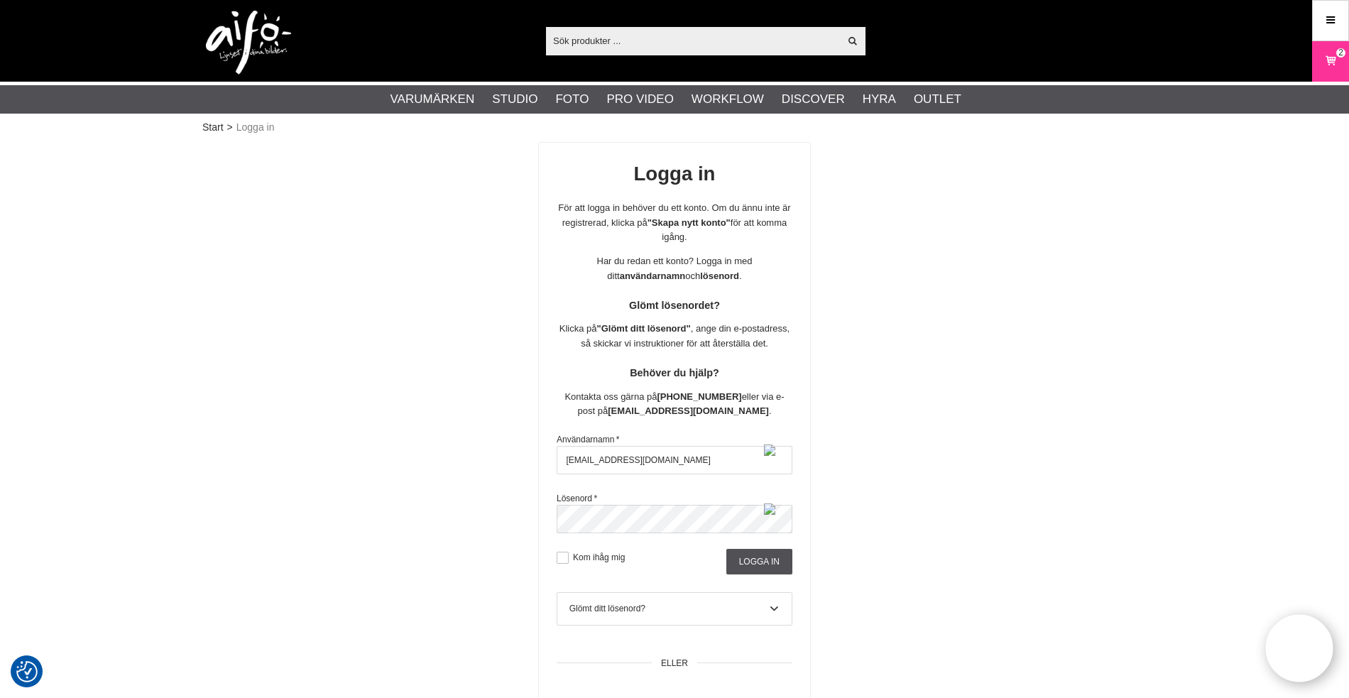
type input "[EMAIL_ADDRESS][DOMAIN_NAME]"
click at [616, 479] on div "Användarnamn * [EMAIL_ADDRESS][DOMAIN_NAME] Lösenord * Kom ihåg mig Logga in" at bounding box center [675, 501] width 236 height 147
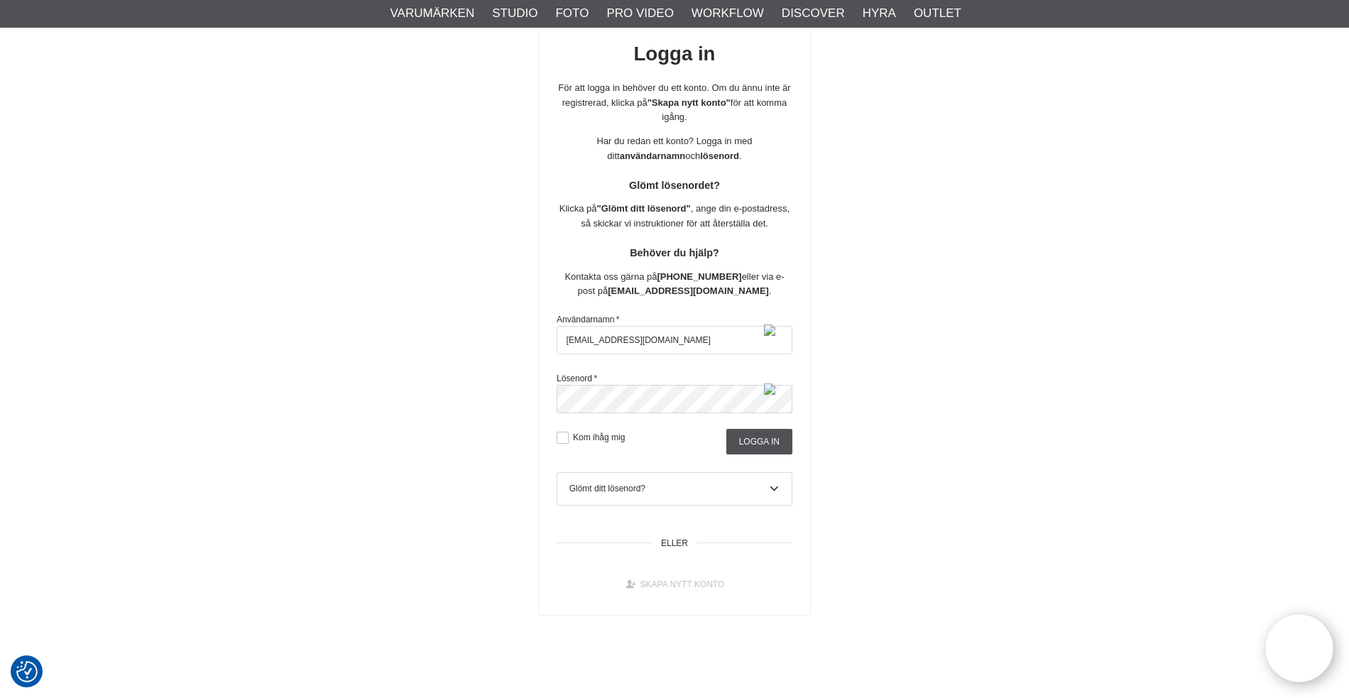
scroll to position [119, 0]
click at [680, 574] on link "Skapa nytt konto" at bounding box center [675, 586] width 126 height 26
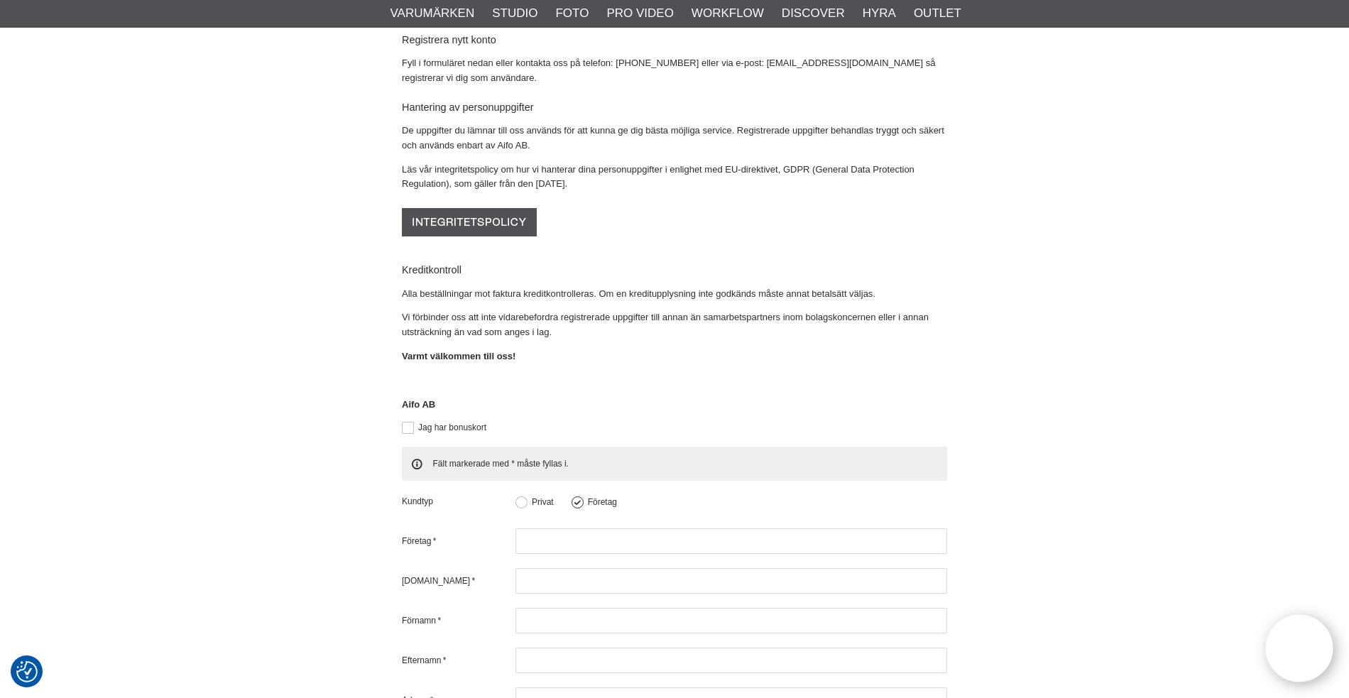
scroll to position [230, 0]
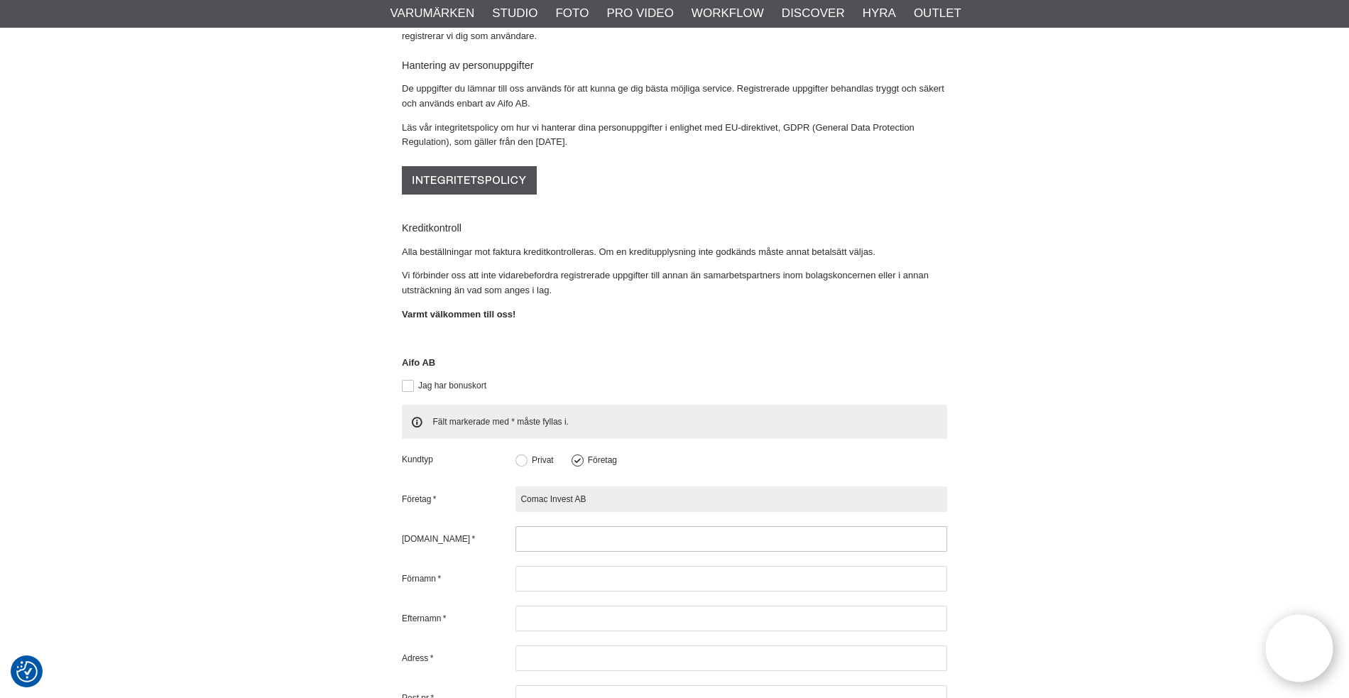
type input "Comac Invest AB"
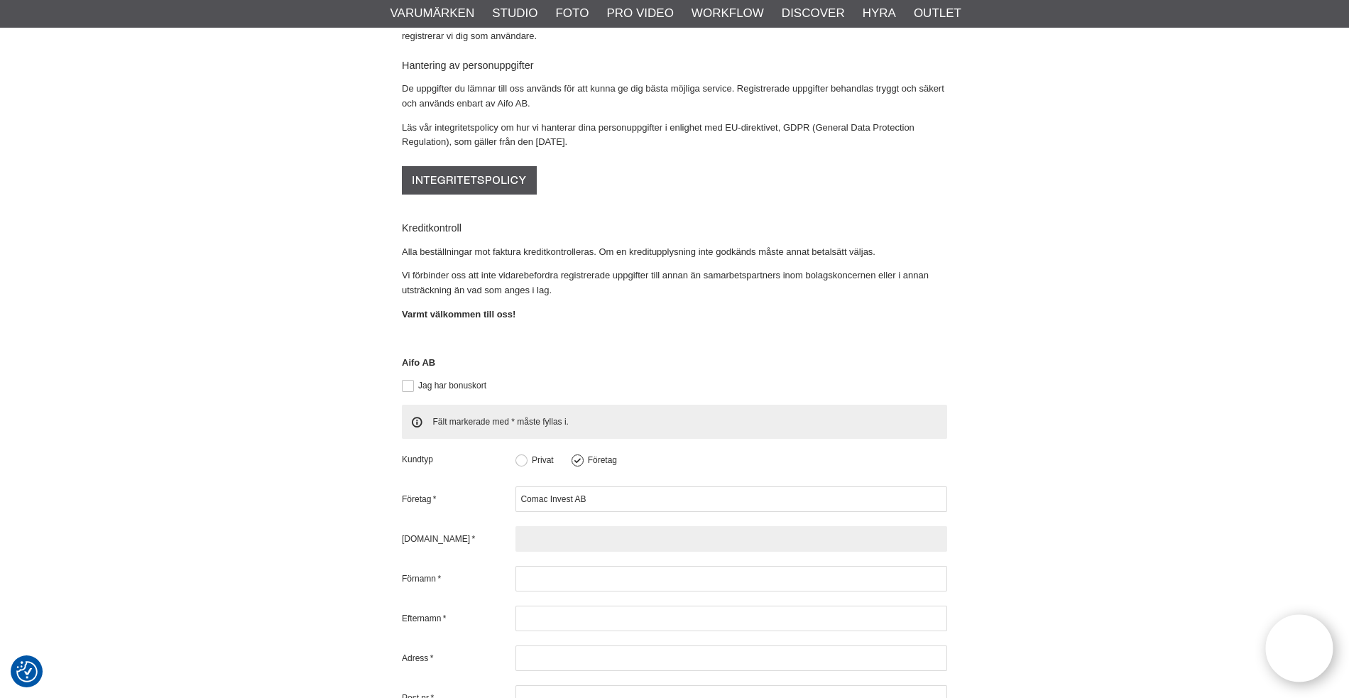
click at [550, 526] on input "text" at bounding box center [732, 539] width 432 height 26
type input "59017-9601"
type input "Malin"
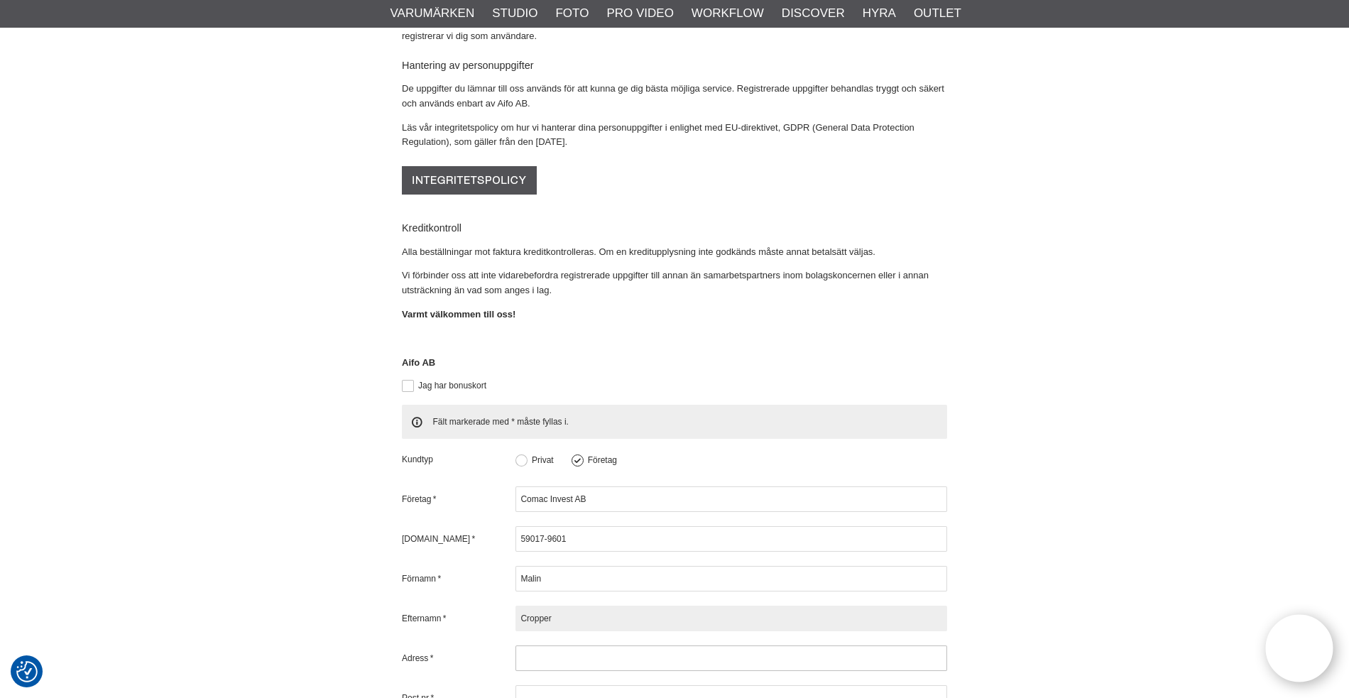
type input "Cropper"
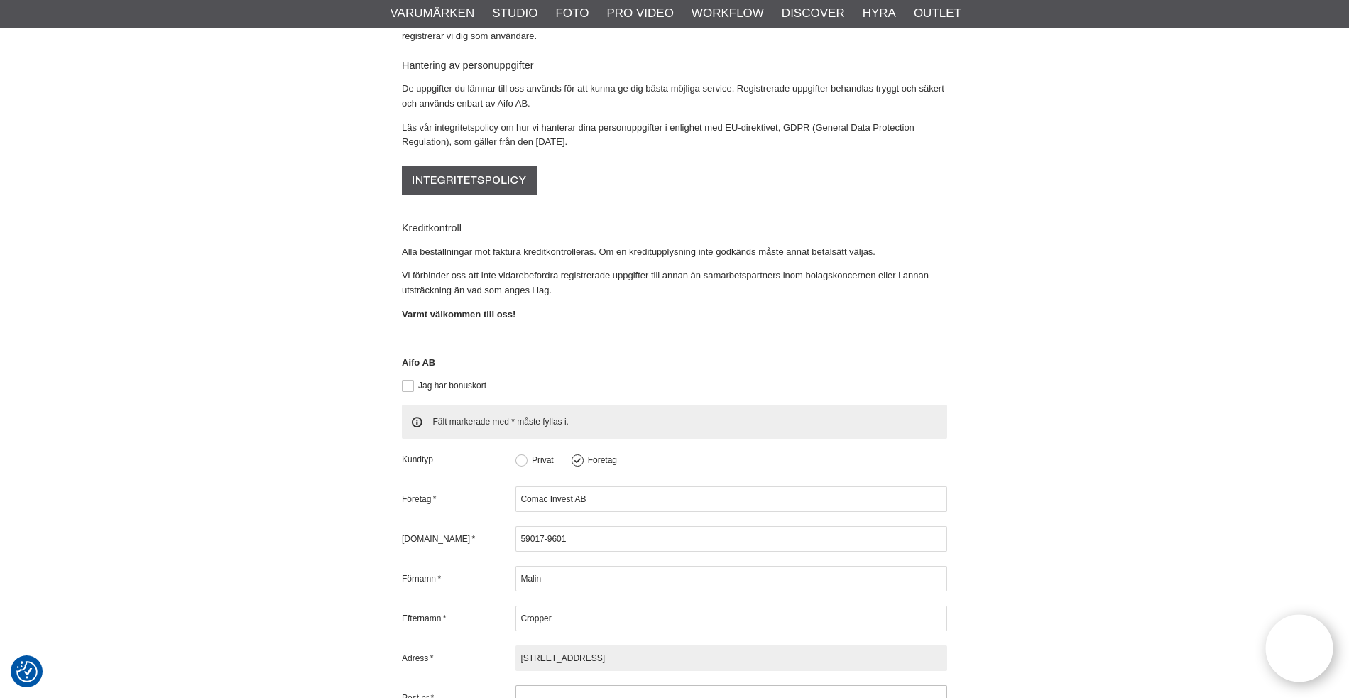
type input "[STREET_ADDRESS]"
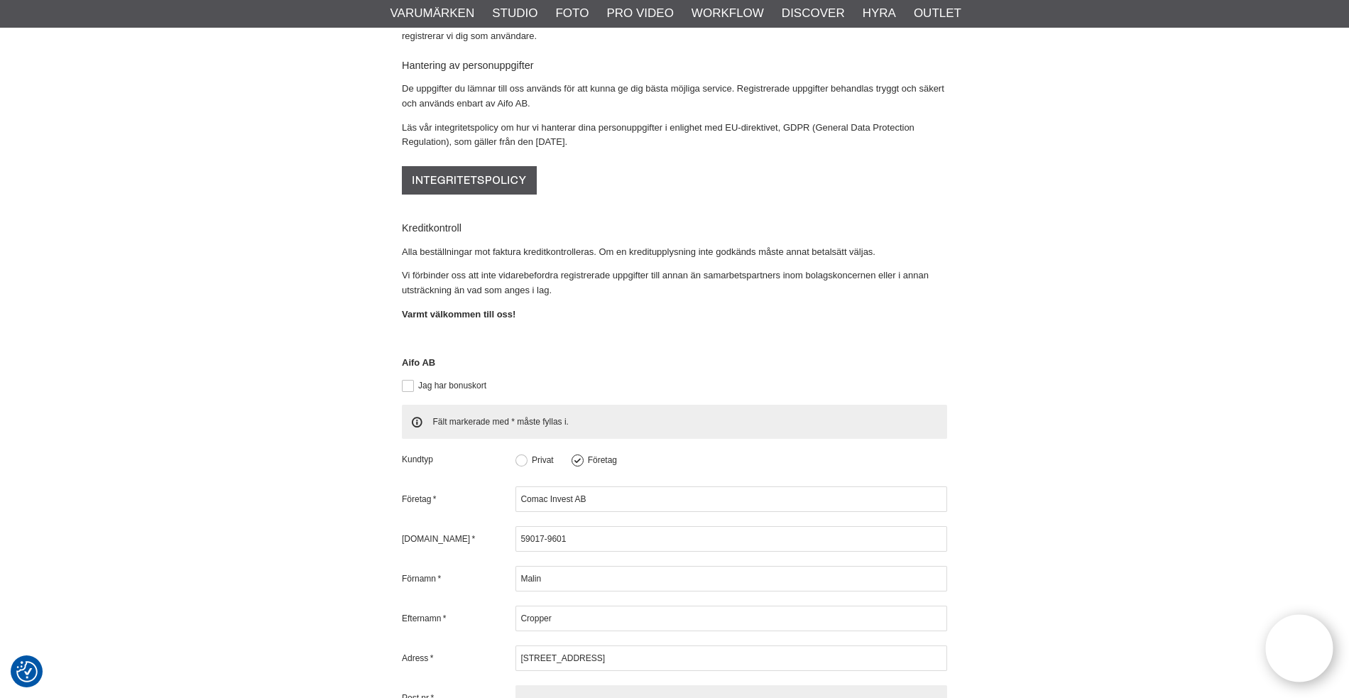
click at [606, 685] on input "text" at bounding box center [732, 698] width 432 height 26
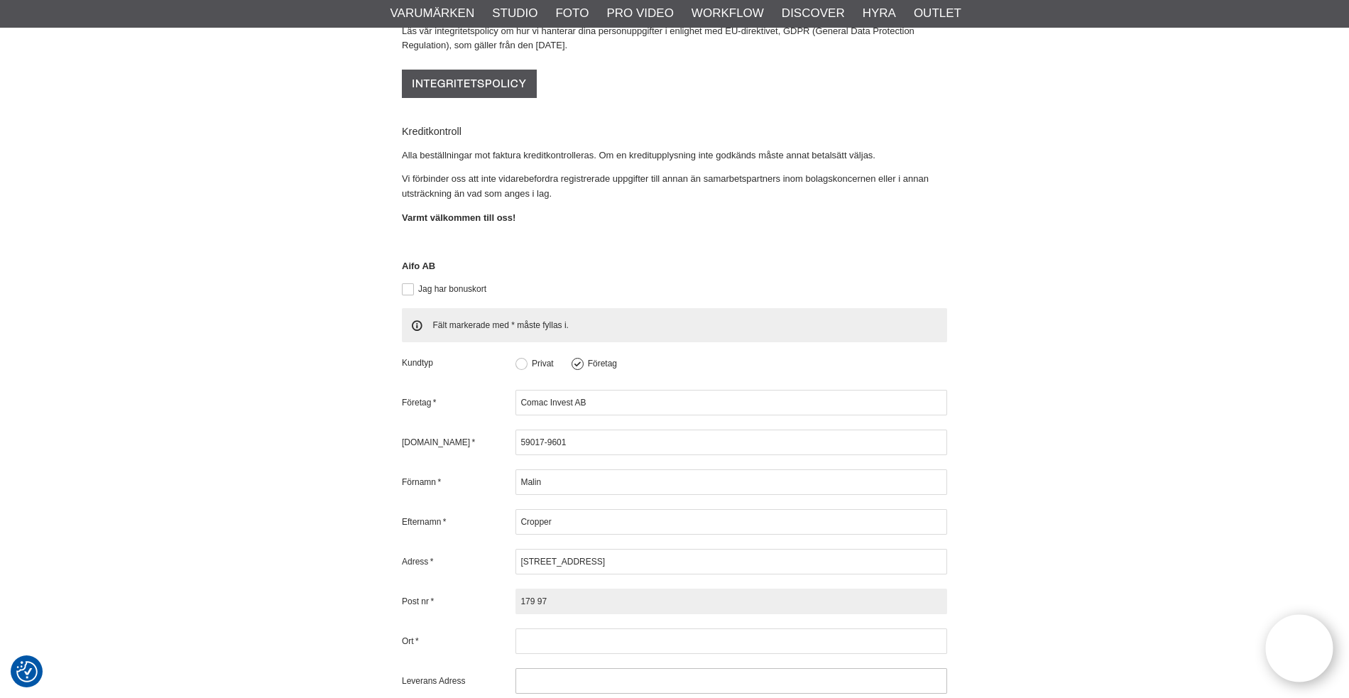
scroll to position [446, 0]
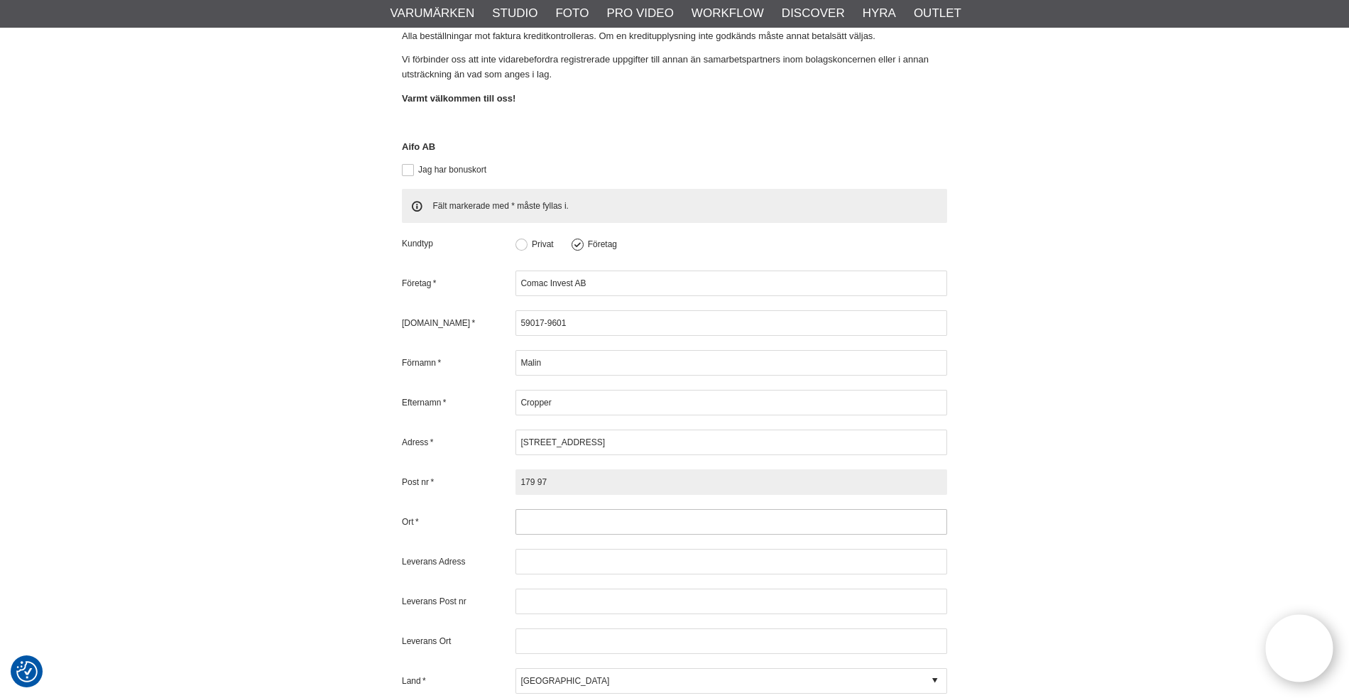
type input "179 97"
type input "Färentuna"
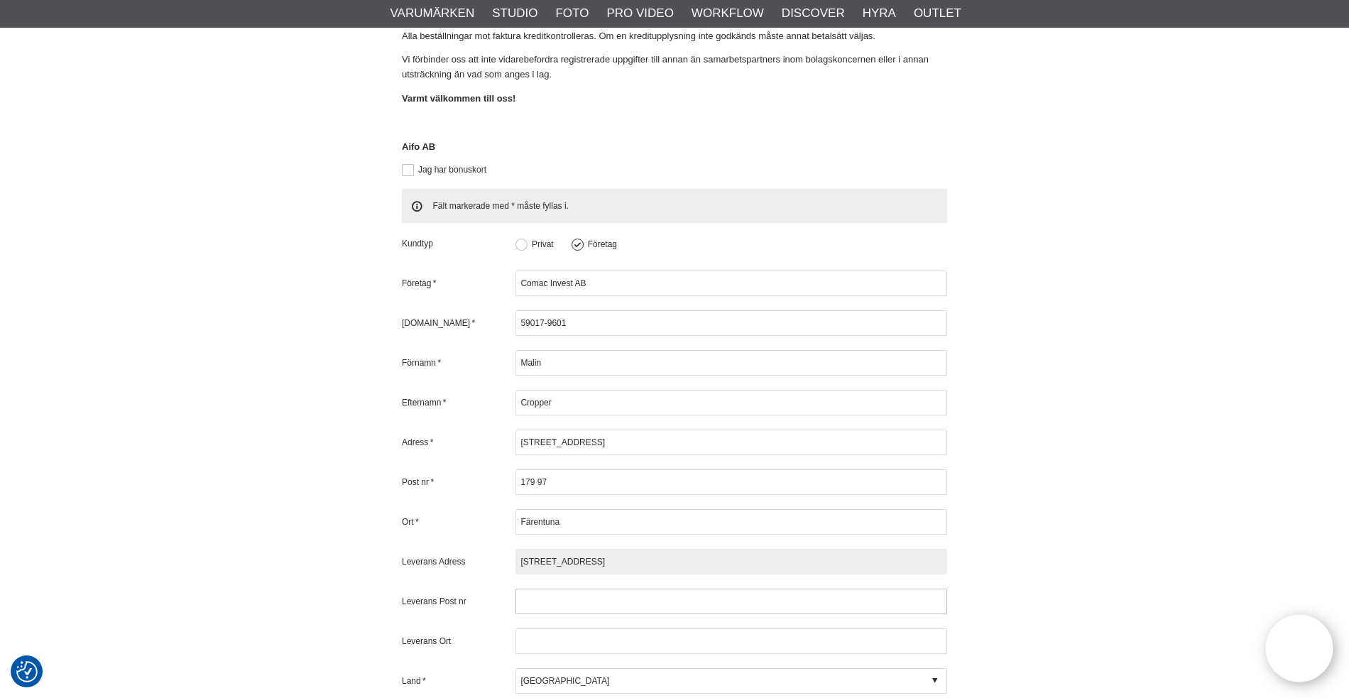
type input "[STREET_ADDRESS]"
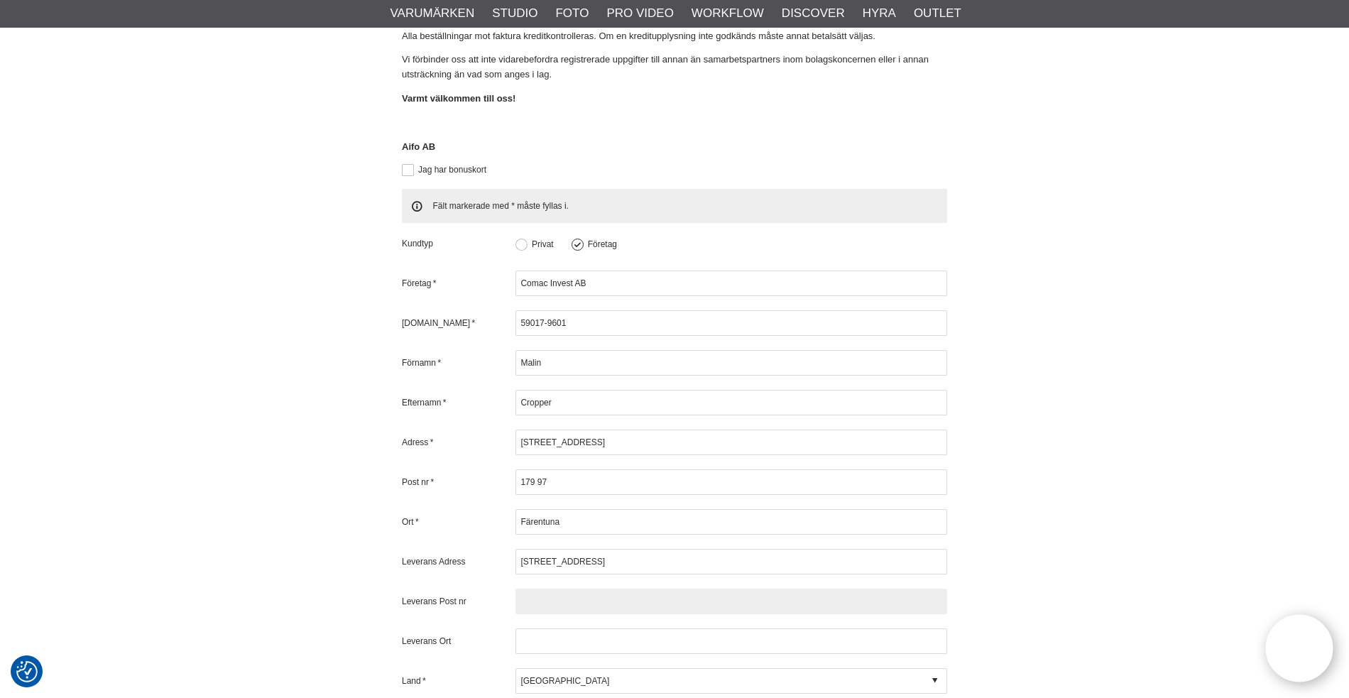
click at [580, 589] on input "text" at bounding box center [732, 602] width 432 height 26
type input "179 97"
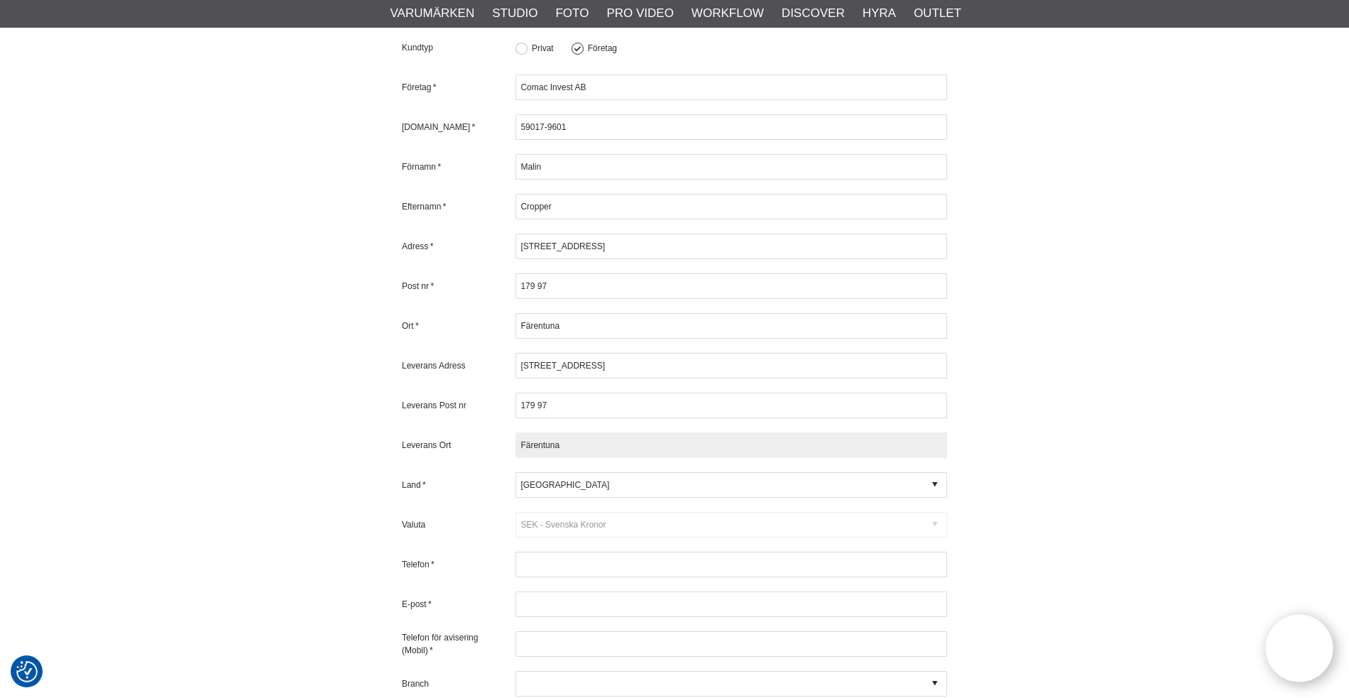
scroll to position [700, 0]
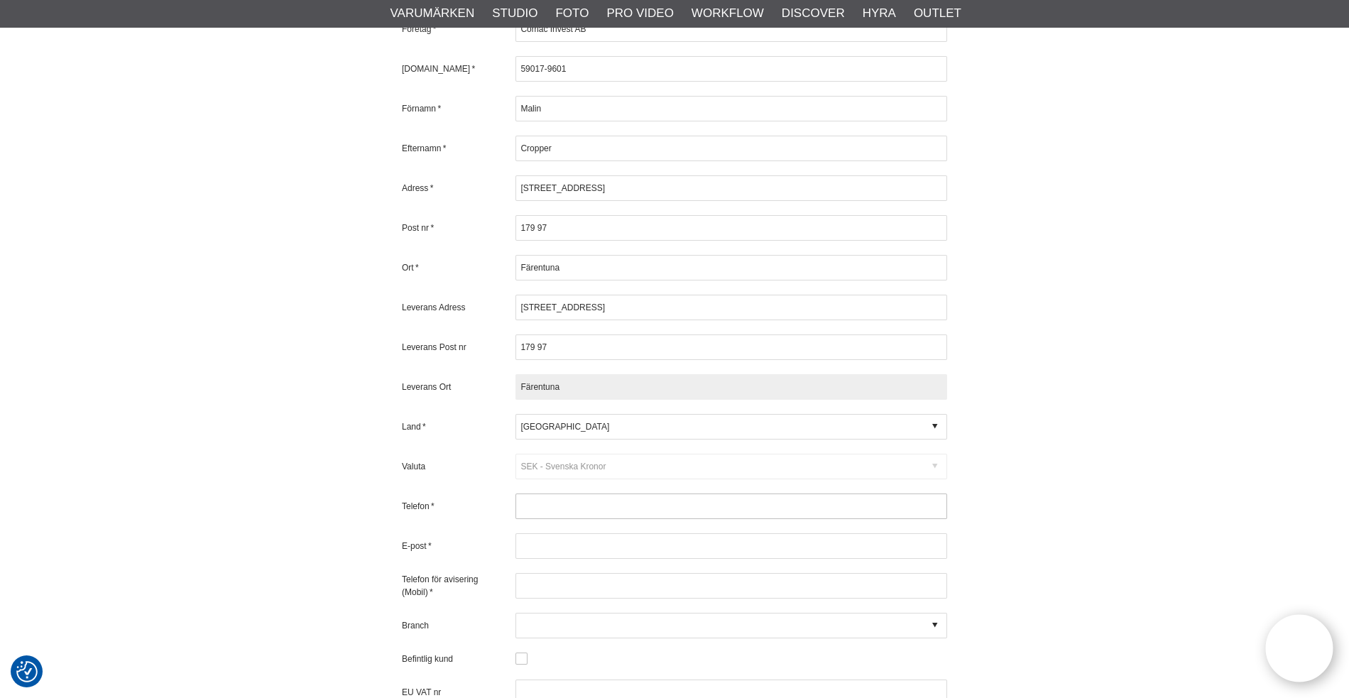
type input "Färentuna"
type input "0736-187"
type input "0736187107"
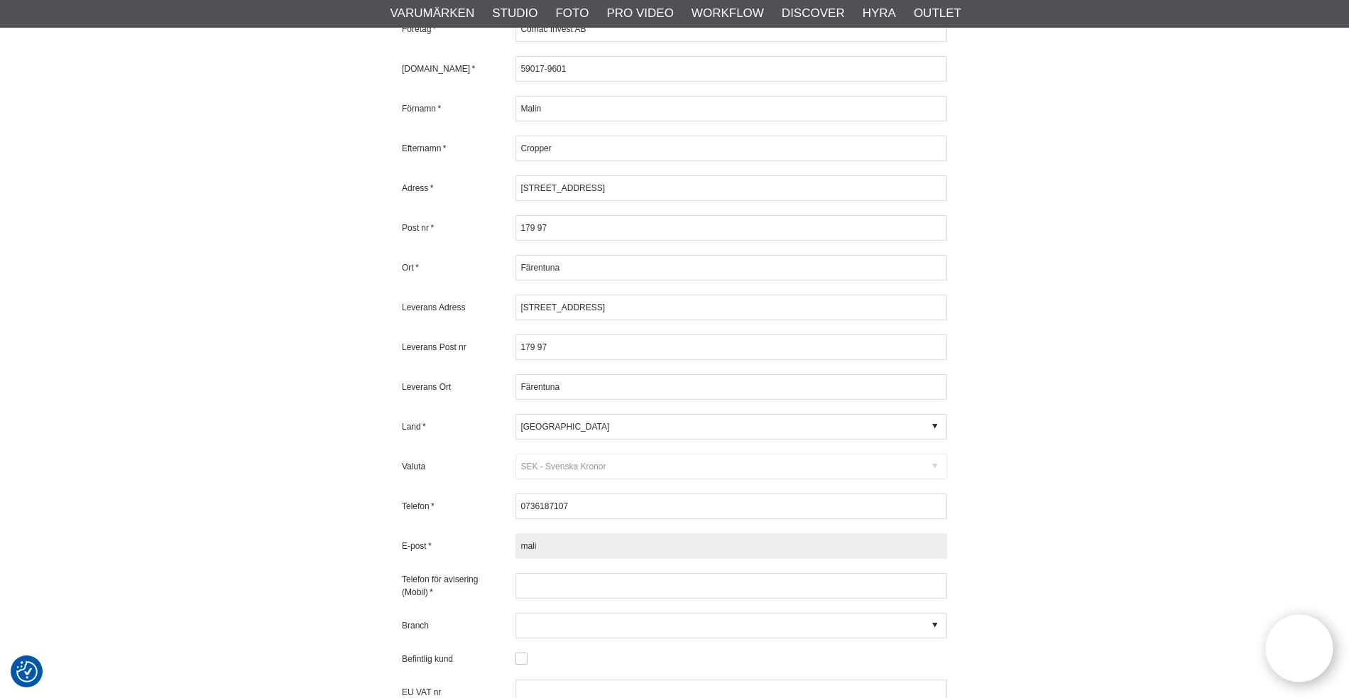
type input "malin"
type input "malin@cropper.se"
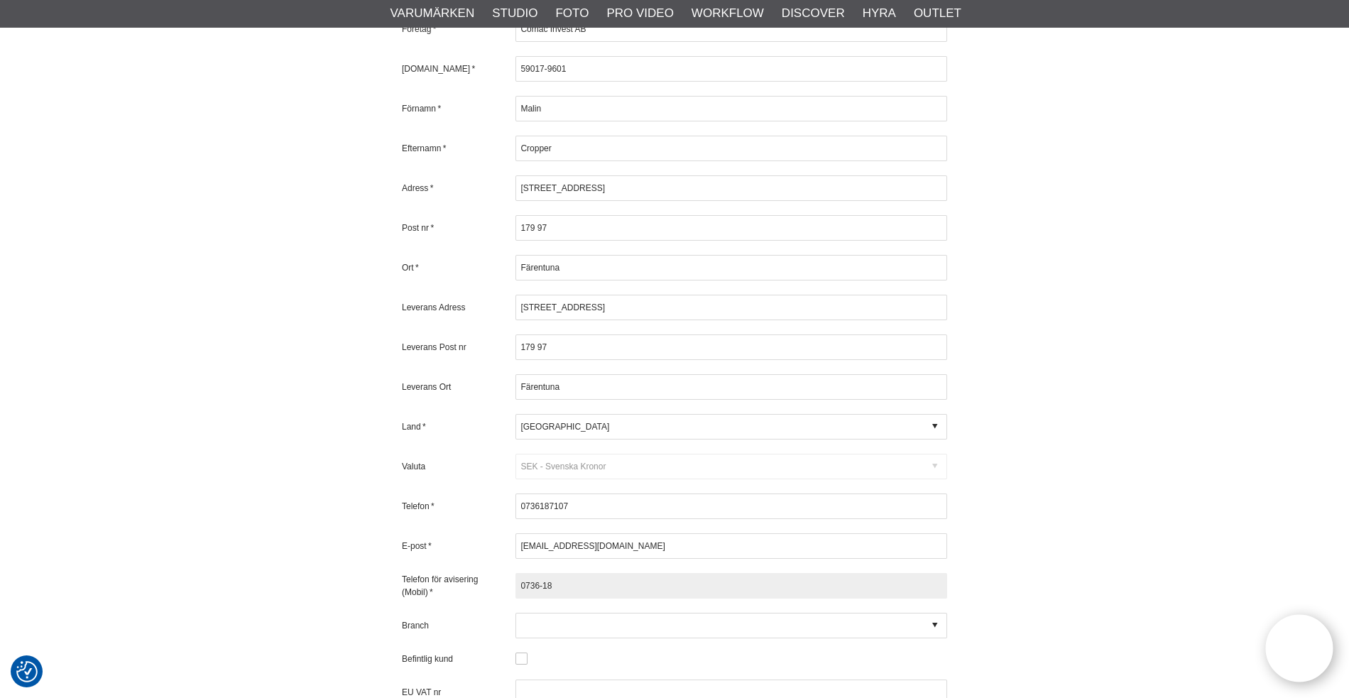
type input "0736-187"
type input "0736187107"
click at [934, 619] on icon at bounding box center [934, 625] width 5 height 13
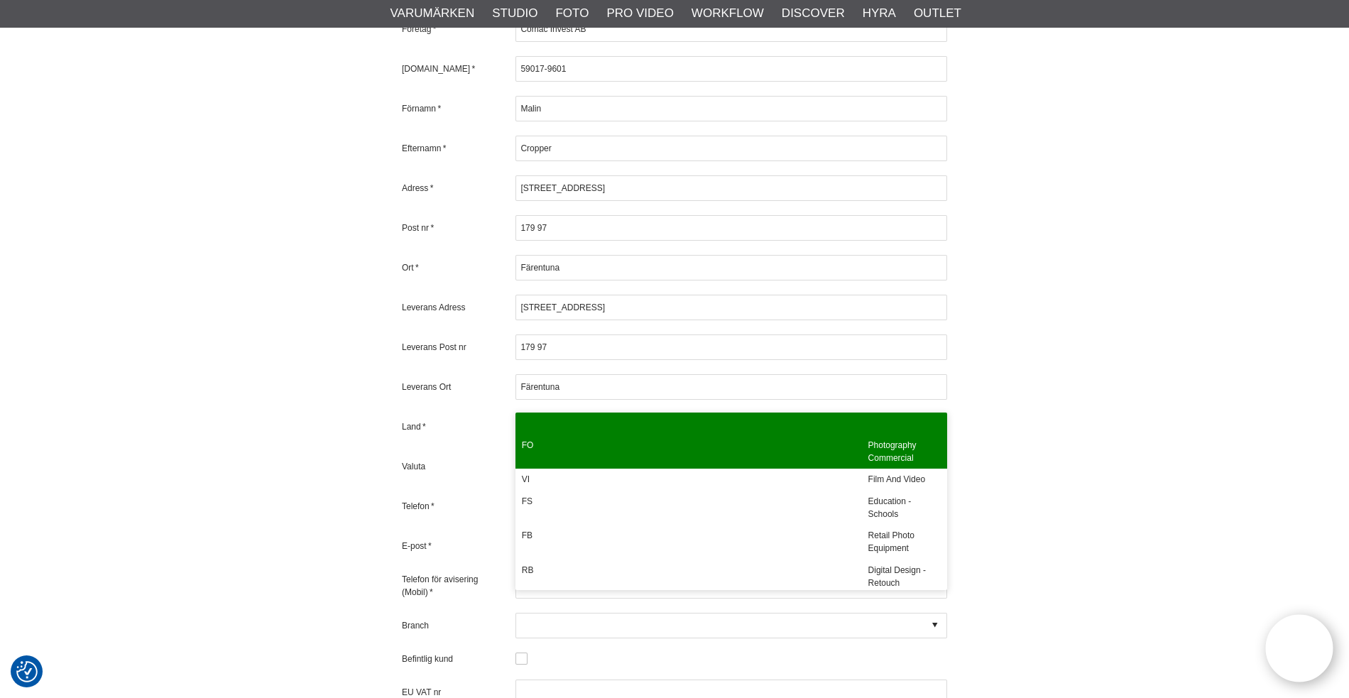
click at [817, 453] on div "FO" at bounding box center [689, 451] width 347 height 35
type input "FO - Photography Commercial"
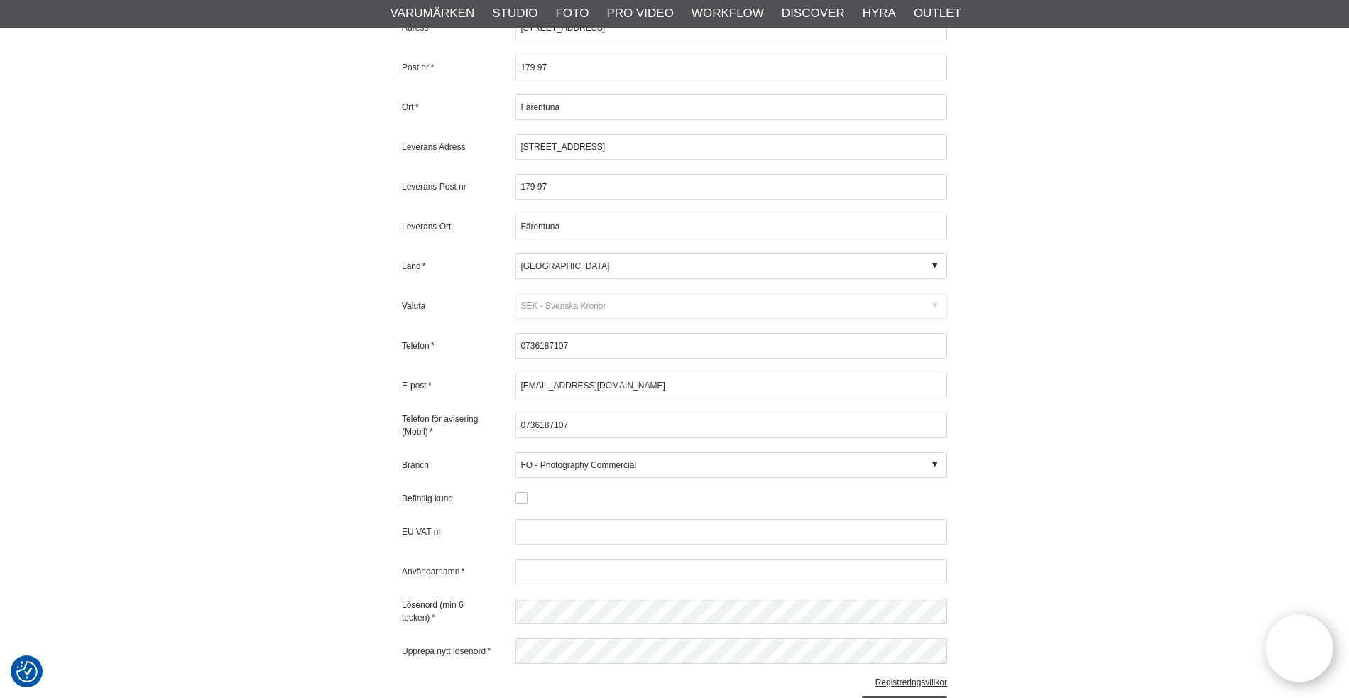
scroll to position [868, 0]
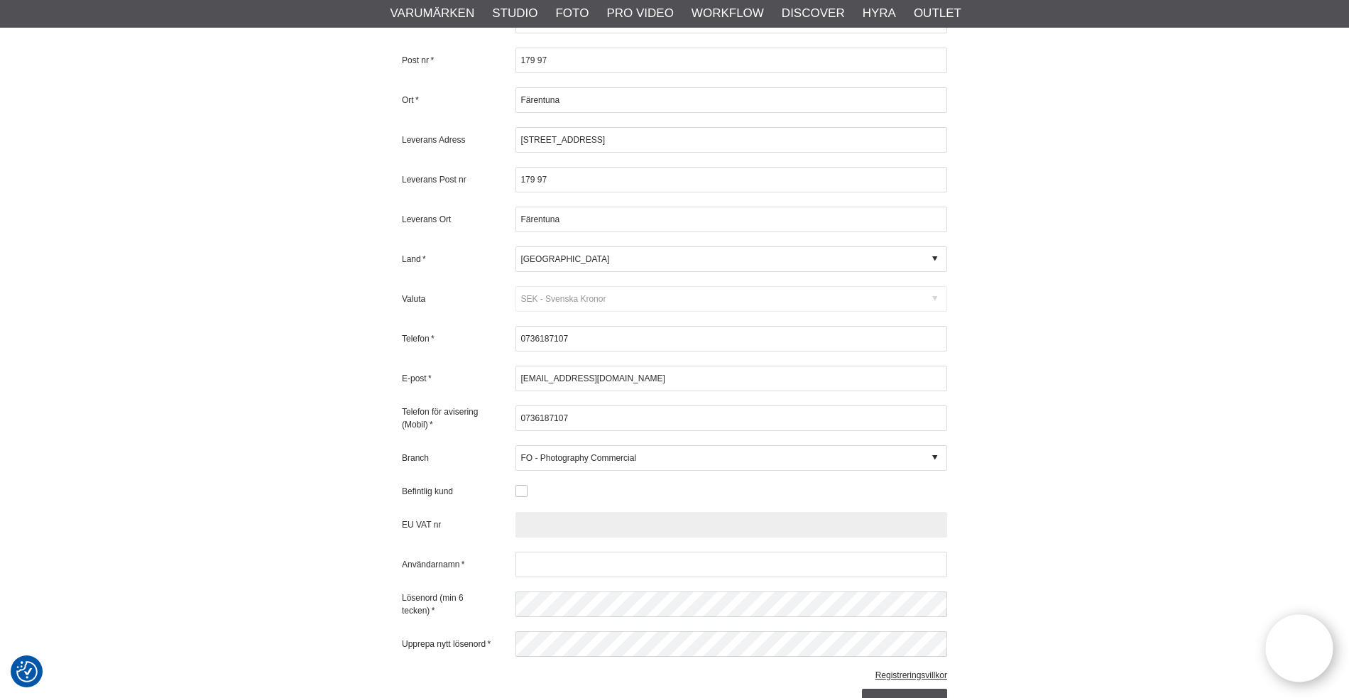
click at [529, 512] on input "text" at bounding box center [732, 525] width 432 height 26
click at [521, 485] on button at bounding box center [522, 491] width 12 height 12
click at [533, 512] on input "text" at bounding box center [732, 525] width 432 height 26
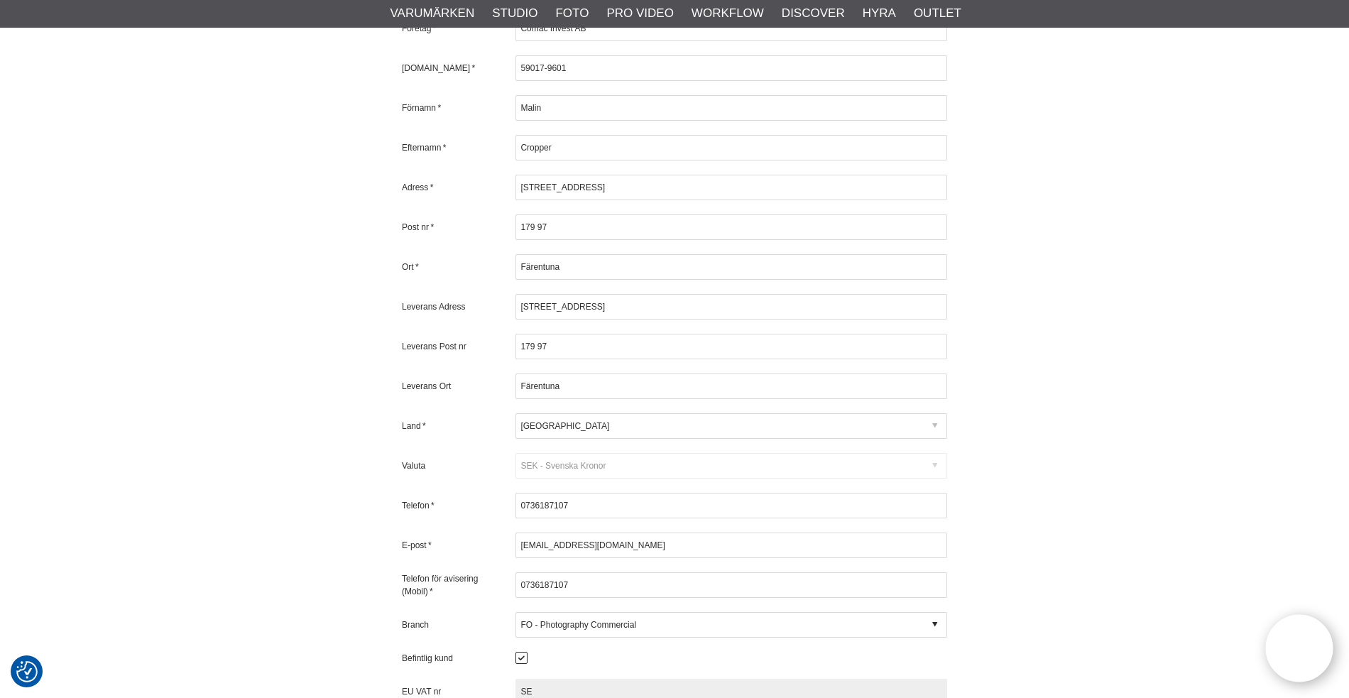
scroll to position [702, 0]
type input "SE"
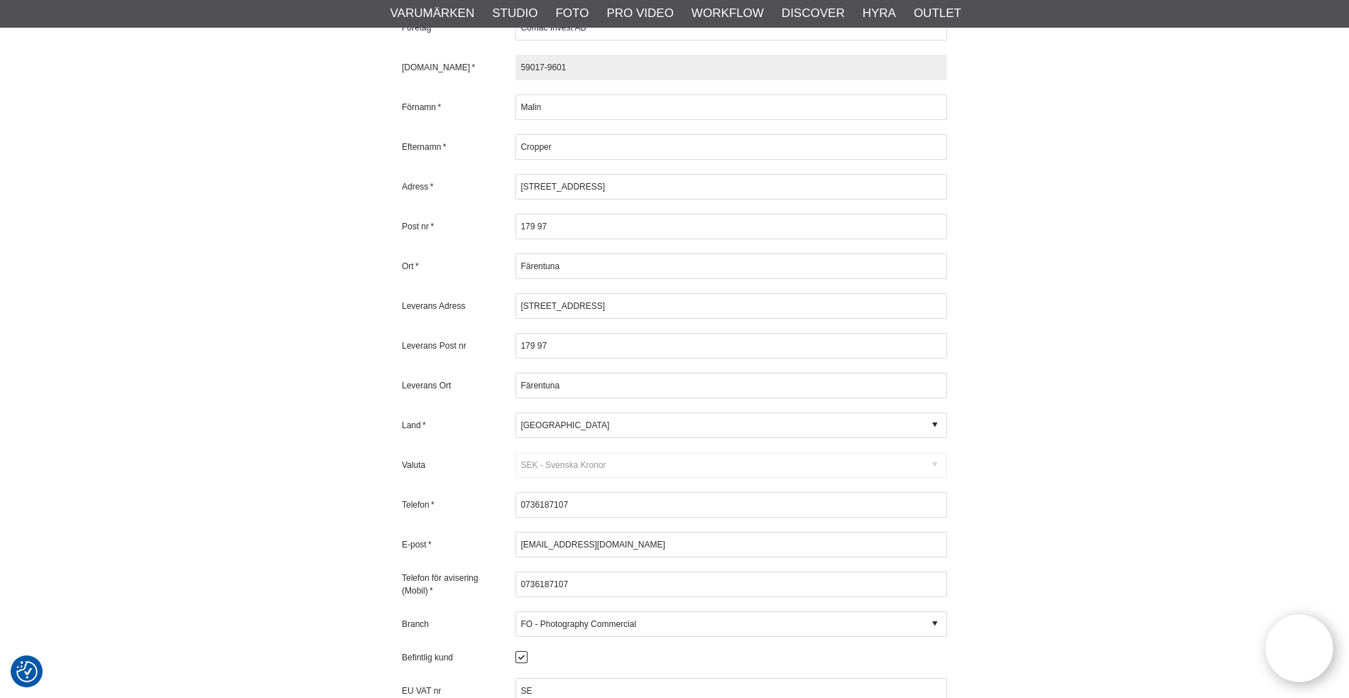
drag, startPoint x: 526, startPoint y: 45, endPoint x: 572, endPoint y: 49, distance: 47.1
click at [526, 55] on input "59017-9601" at bounding box center [732, 68] width 432 height 26
type input "559017-9601"
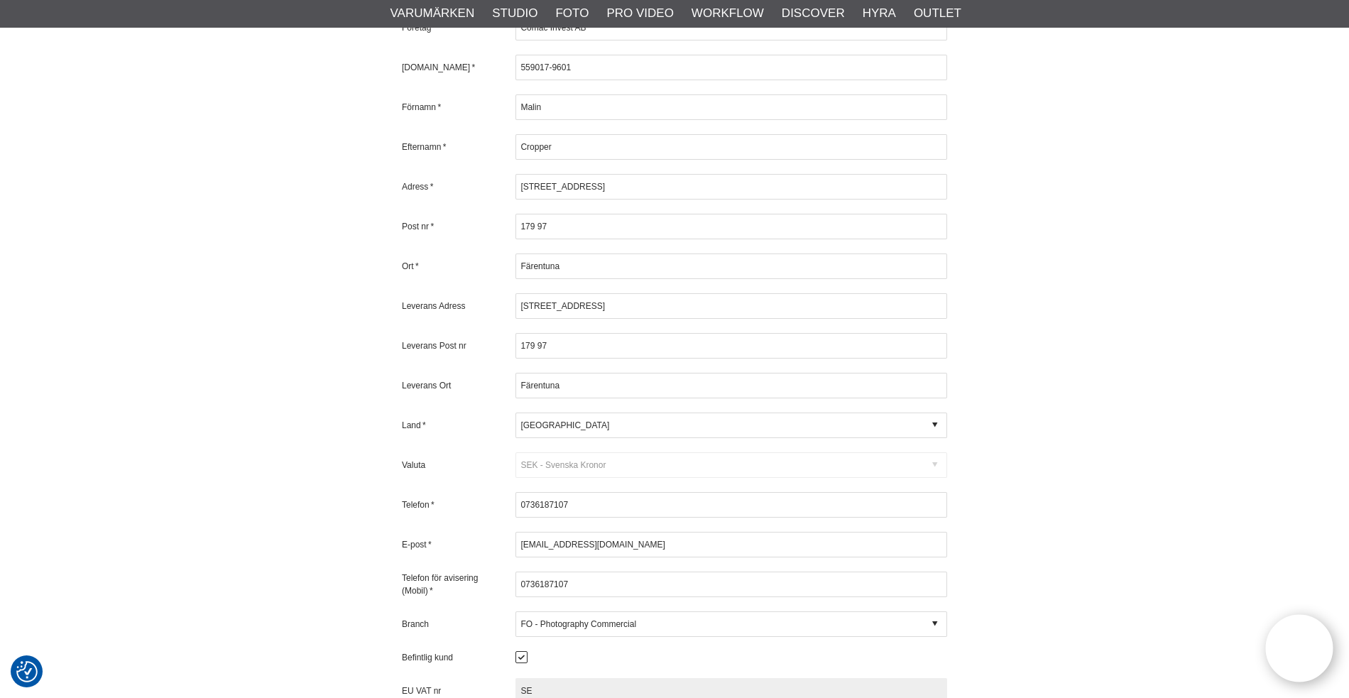
click at [538, 678] on input "SE" at bounding box center [732, 691] width 432 height 26
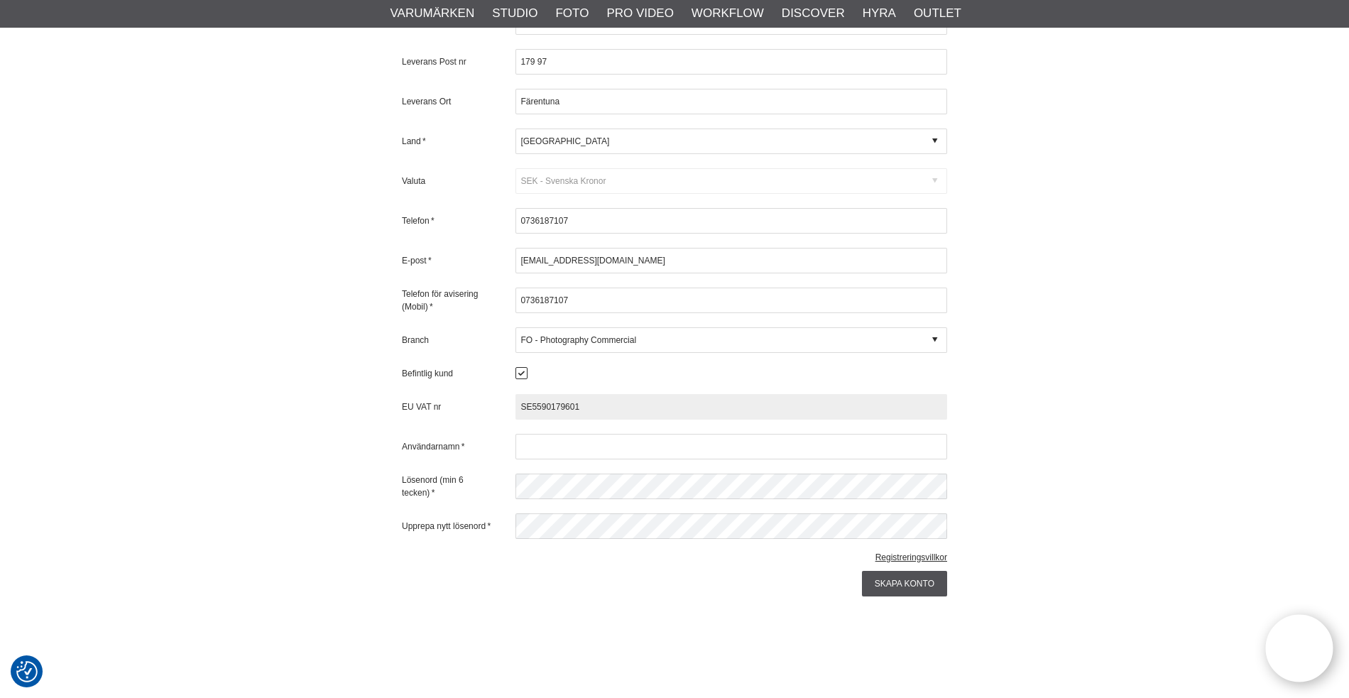
scroll to position [1009, 0]
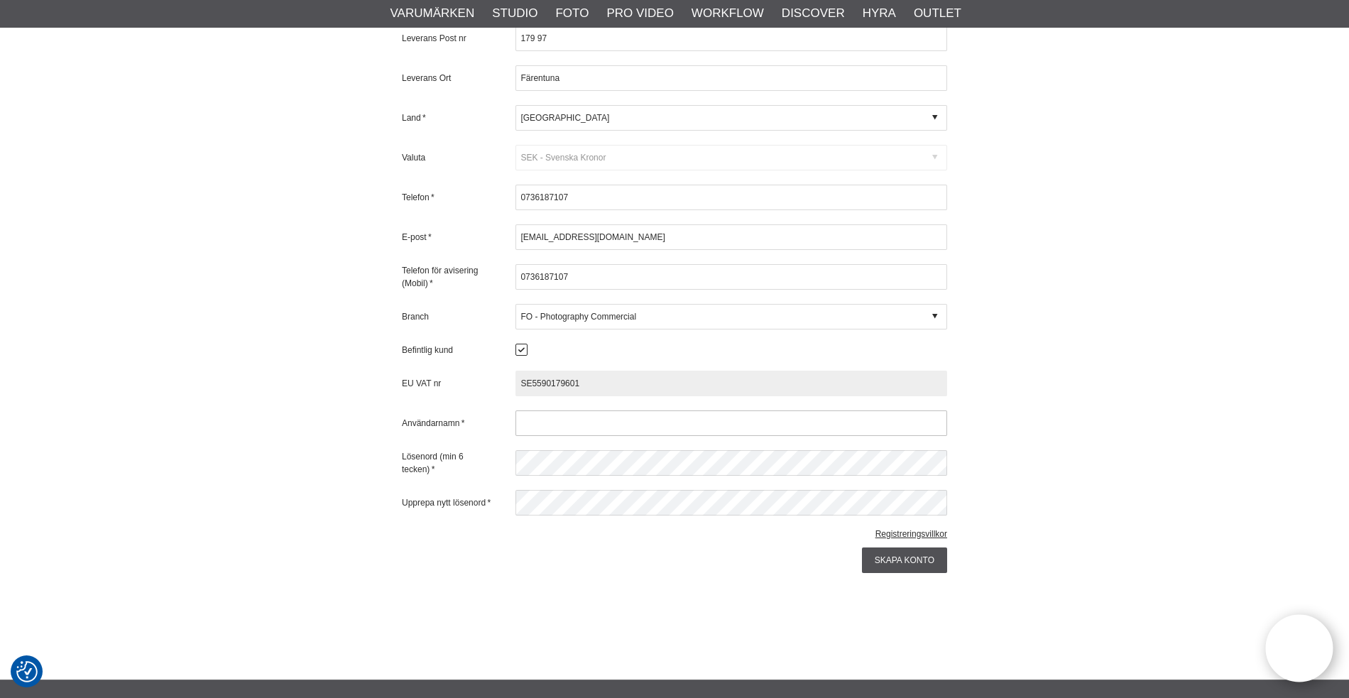
type input "SE5590179601"
click at [532, 410] on input "text" at bounding box center [732, 423] width 432 height 26
type input "malin@cropper.se"
click at [903, 548] on input "Skapa konto" at bounding box center [904, 561] width 85 height 26
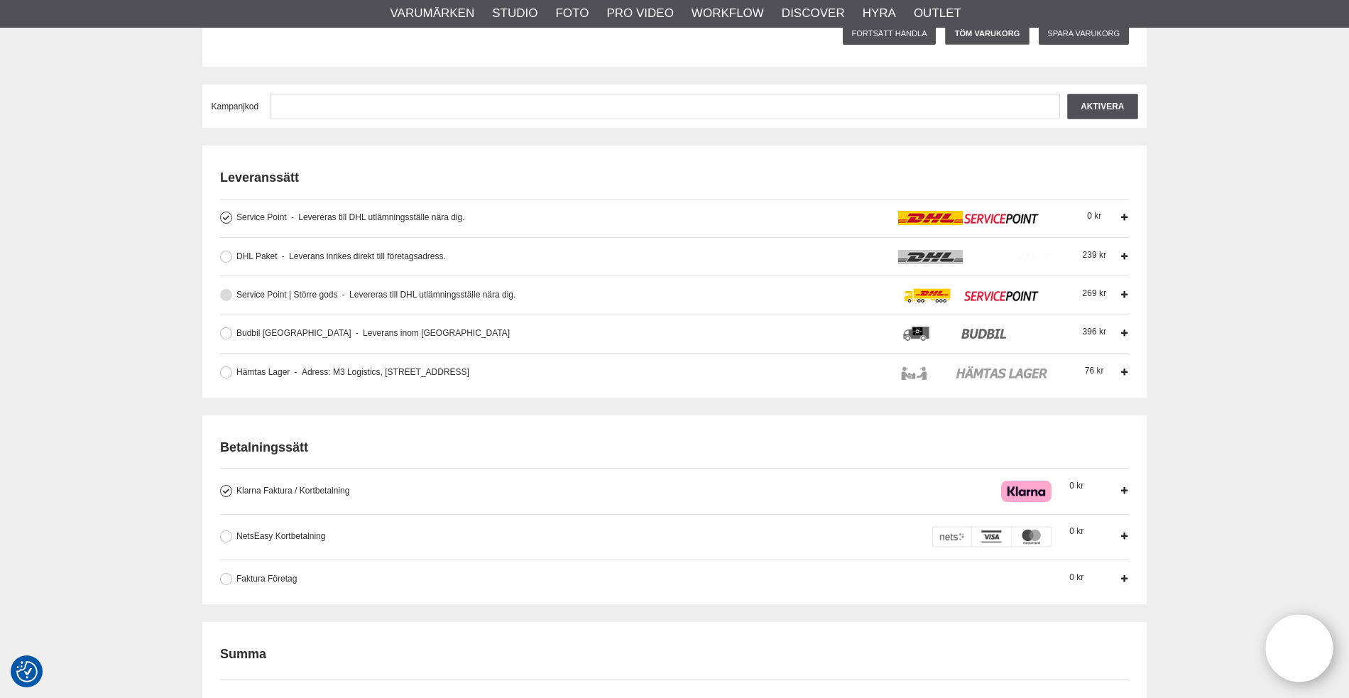
scroll to position [351, 0]
click at [223, 251] on button at bounding box center [226, 255] width 12 height 12
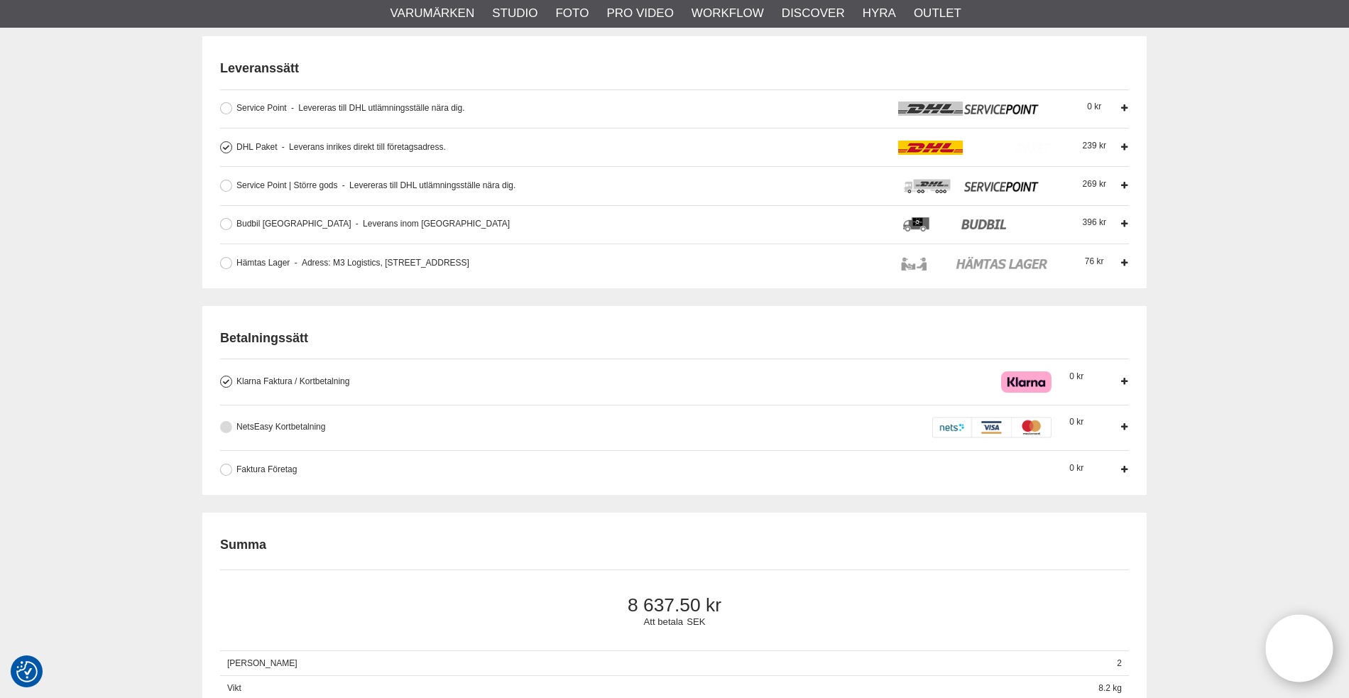
scroll to position [528, 0]
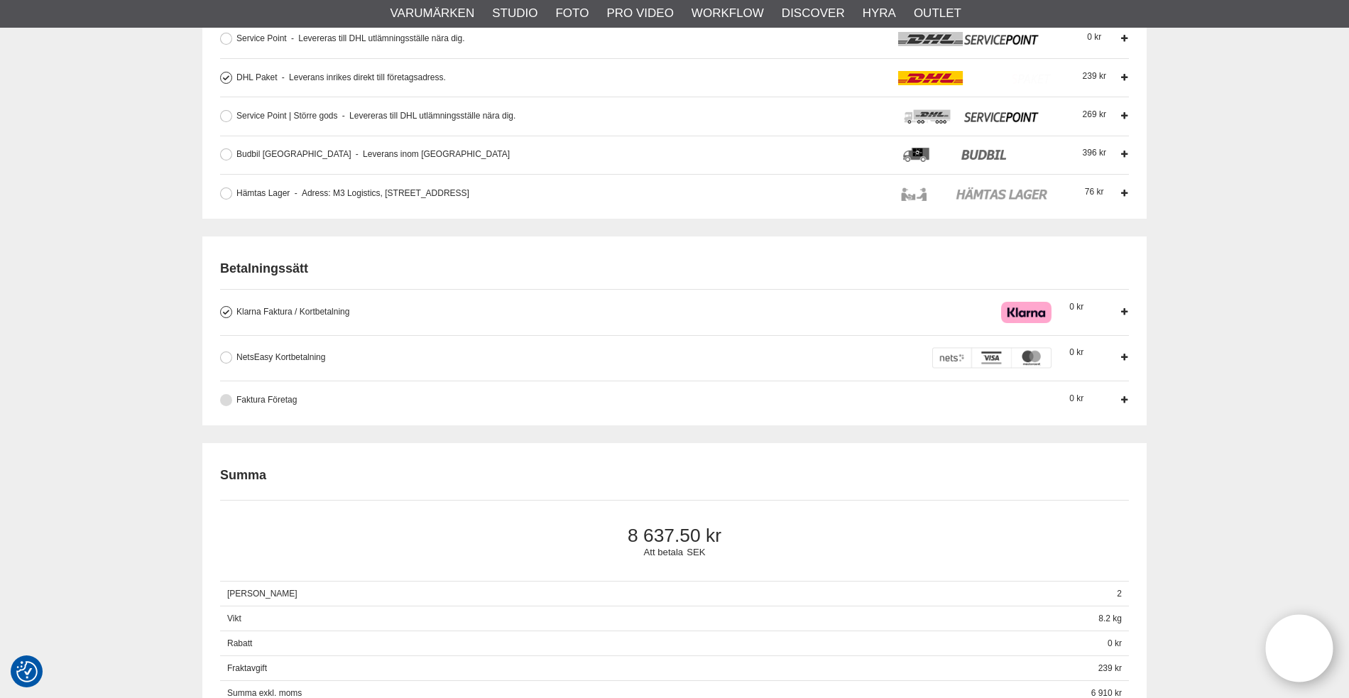
click at [229, 396] on button at bounding box center [226, 400] width 12 height 12
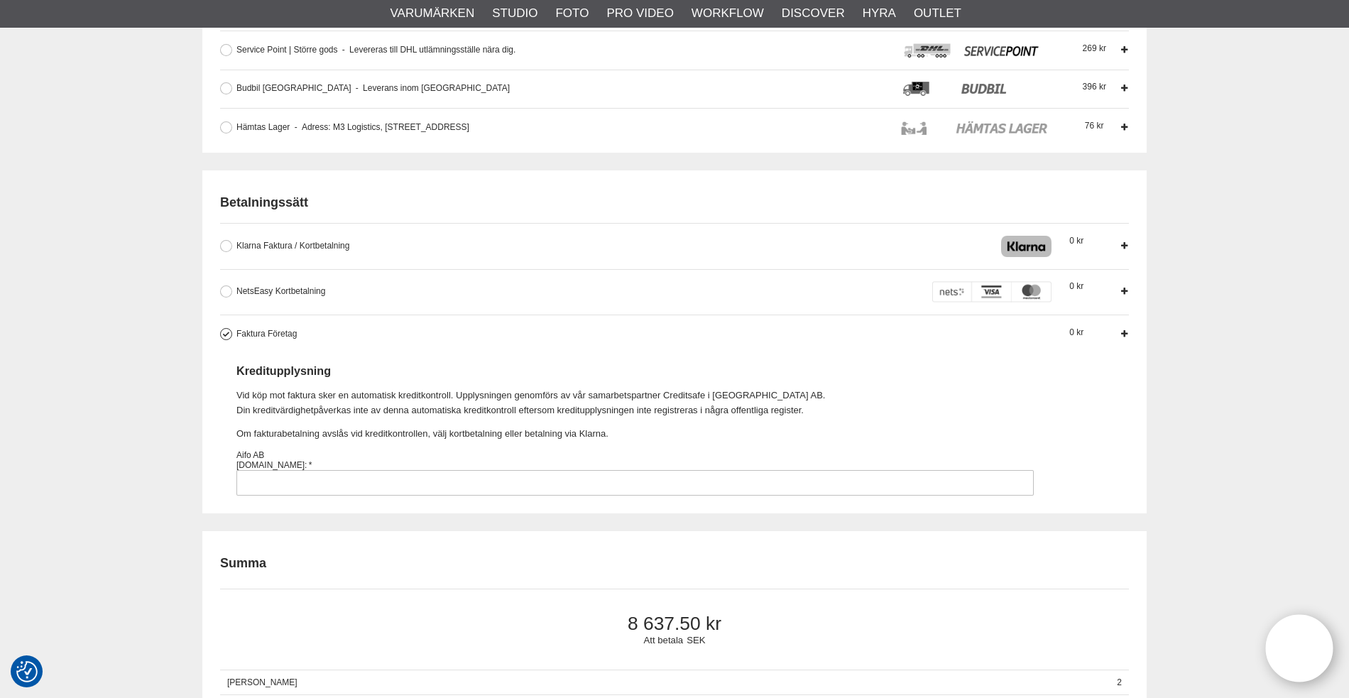
scroll to position [597, 0]
click at [257, 474] on input "Faktura Företag Företag har möjlighet att använda sig av fakturabetalning. Sedv…" at bounding box center [635, 481] width 798 height 26
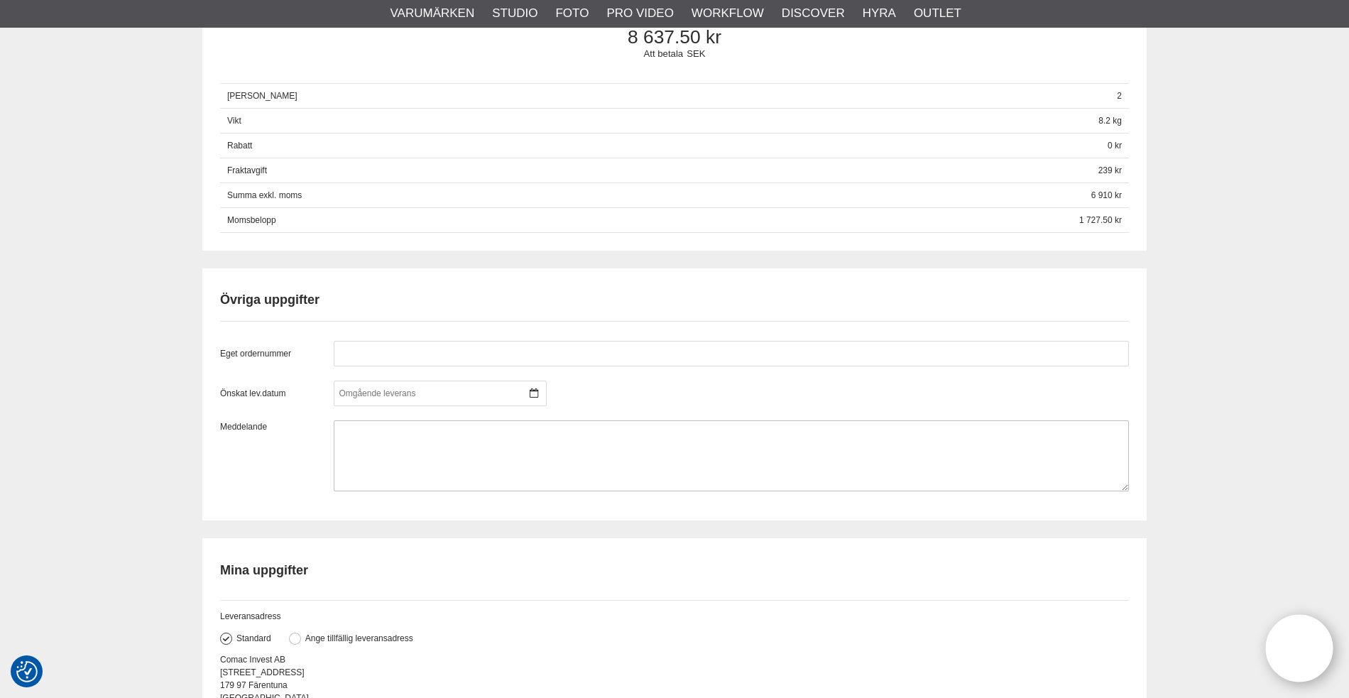
scroll to position [1181, 0]
type input "559017-9601"
click at [416, 386] on div at bounding box center [440, 394] width 213 height 26
click at [450, 381] on div at bounding box center [440, 394] width 213 height 26
click at [415, 389] on div at bounding box center [440, 394] width 213 height 26
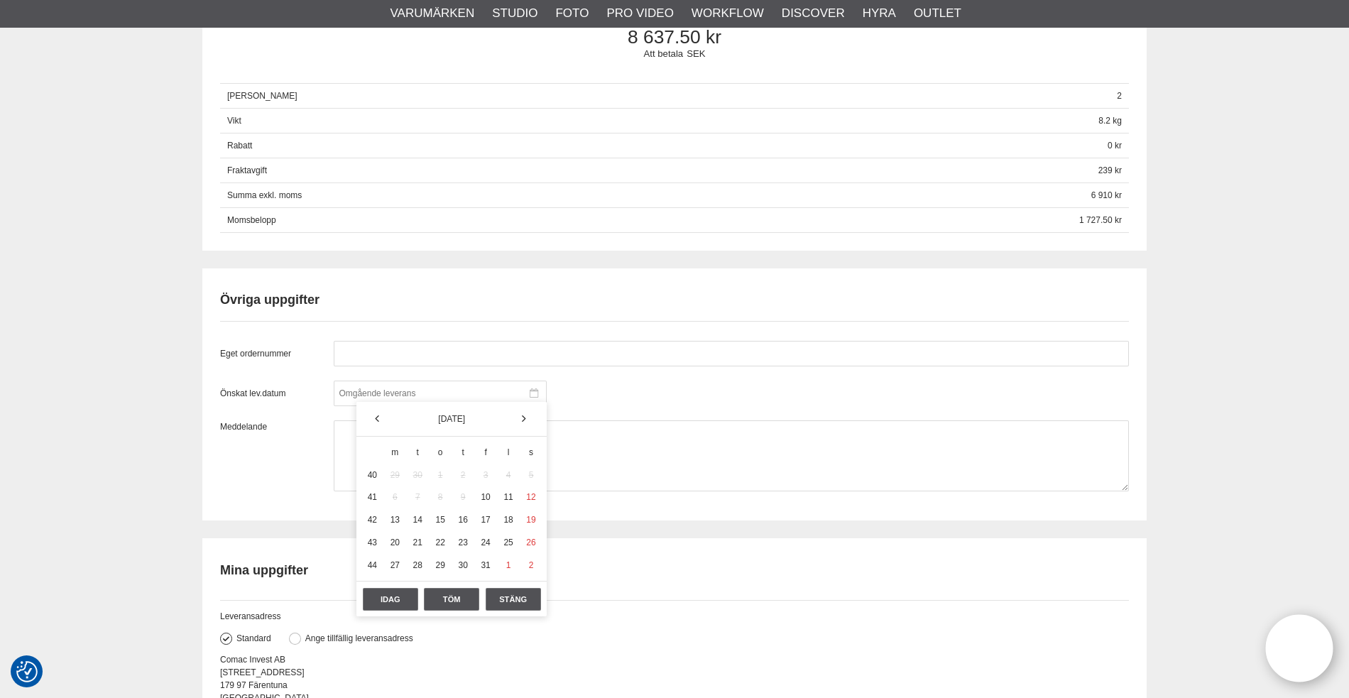
click at [415, 389] on div at bounding box center [440, 394] width 213 height 26
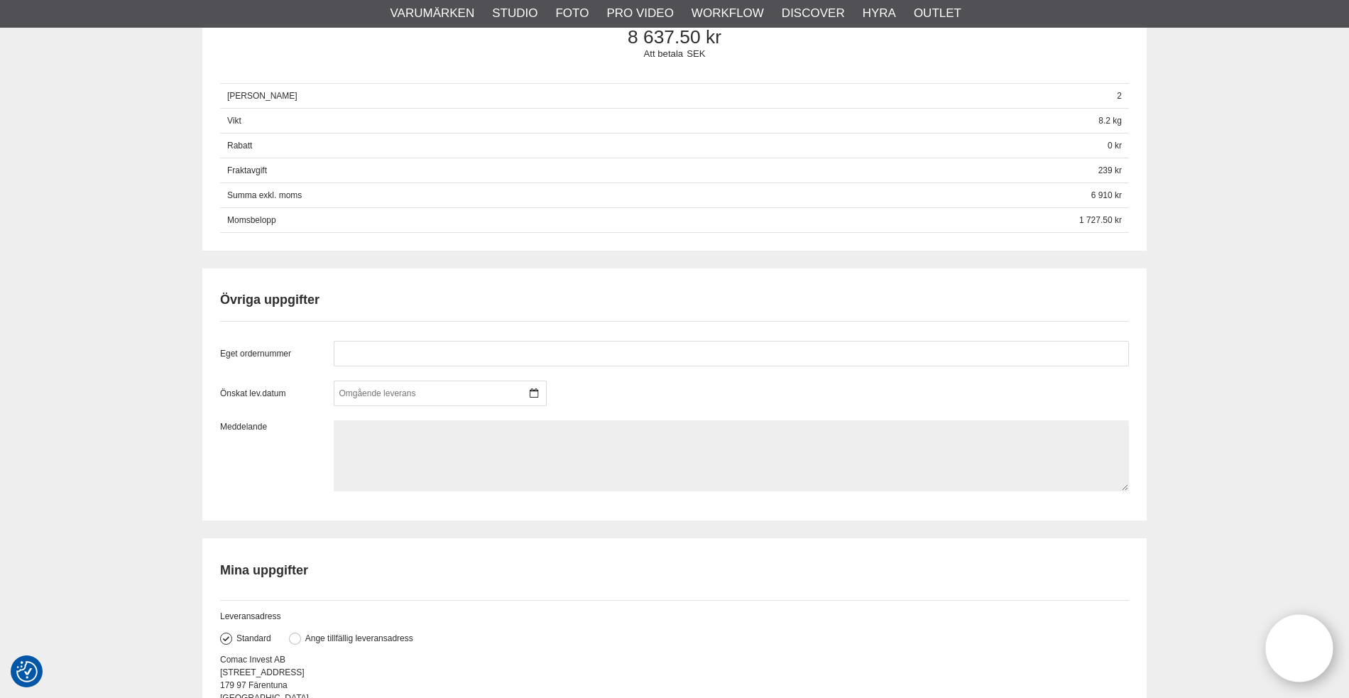
click at [391, 434] on textarea at bounding box center [731, 455] width 795 height 71
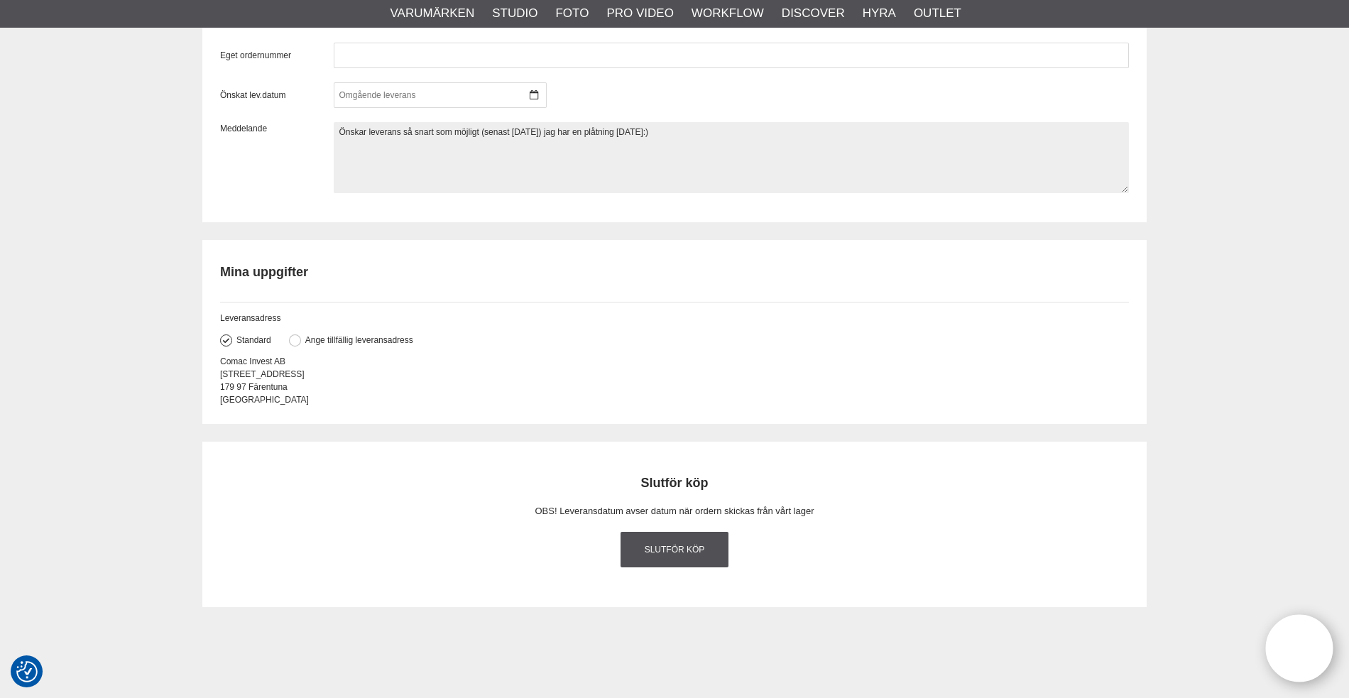
scroll to position [1483, 0]
type textarea "Önskar leverans så snart som möjligt (senast onsdag) jag har en plåtning på tor…"
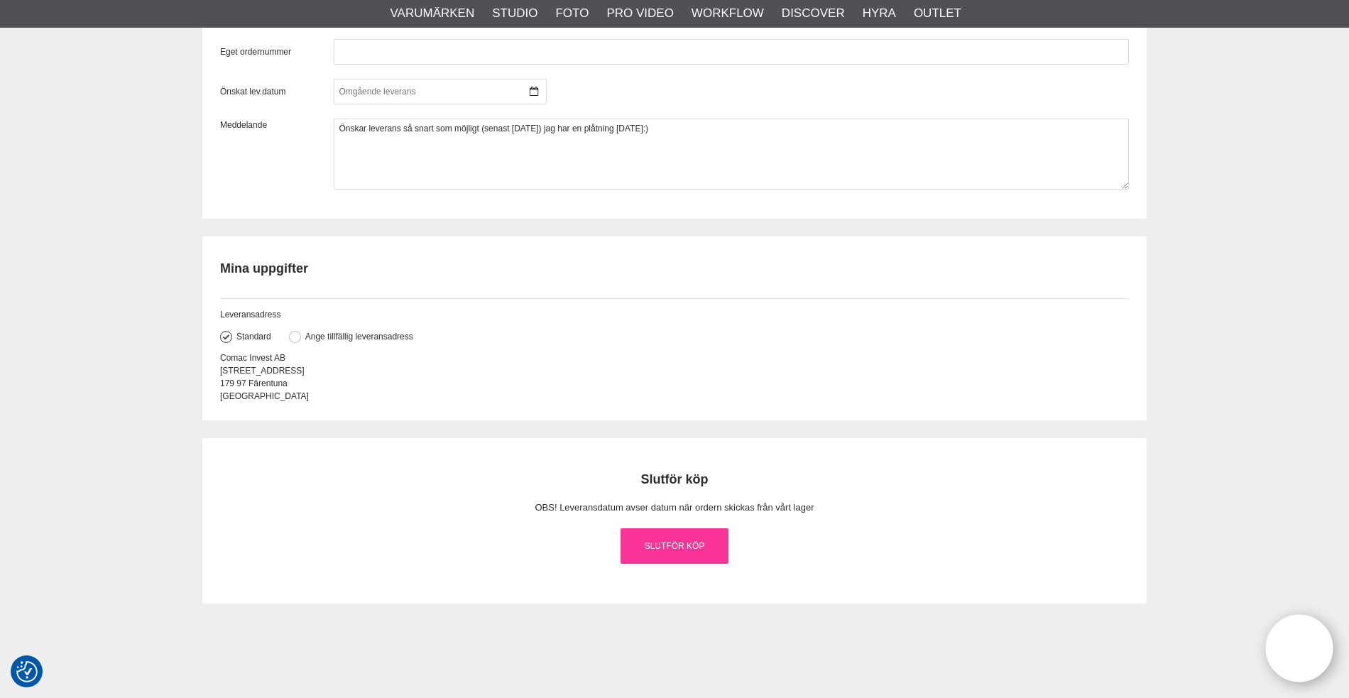
click at [670, 544] on link "Slutför köp" at bounding box center [675, 546] width 108 height 36
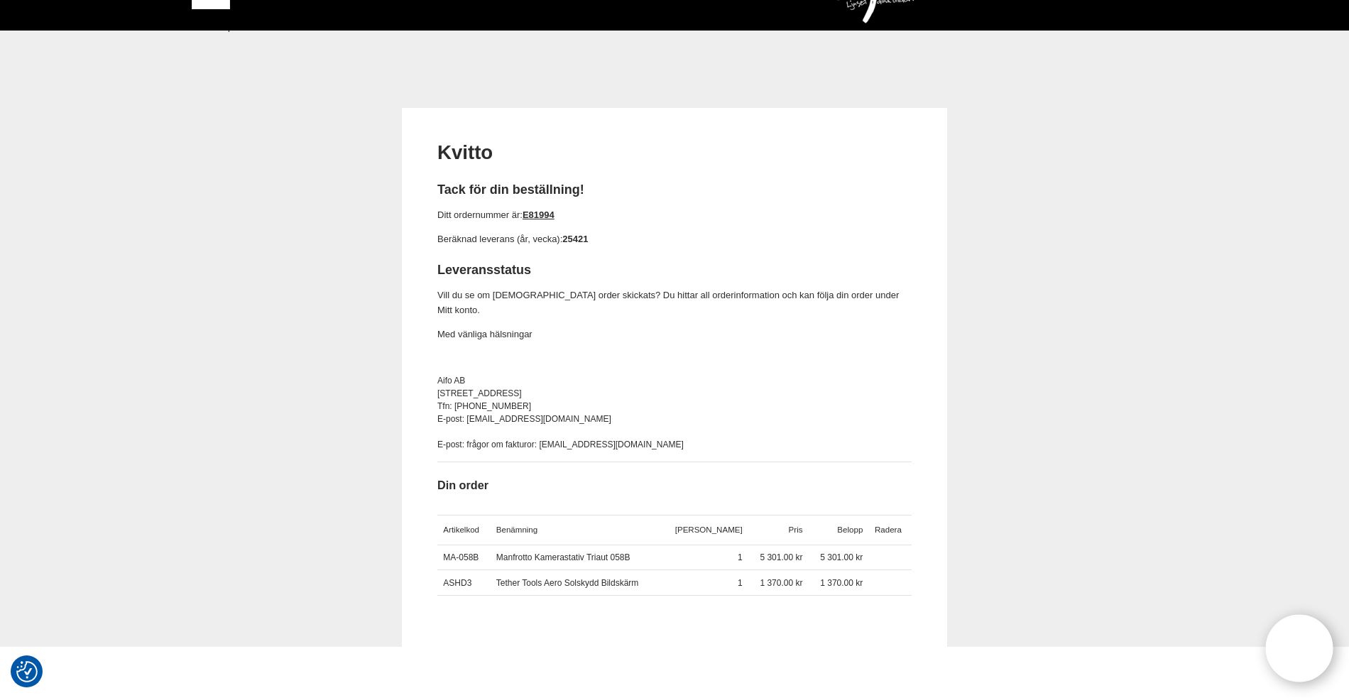
scroll to position [53, 0]
